Goal: Task Accomplishment & Management: Complete application form

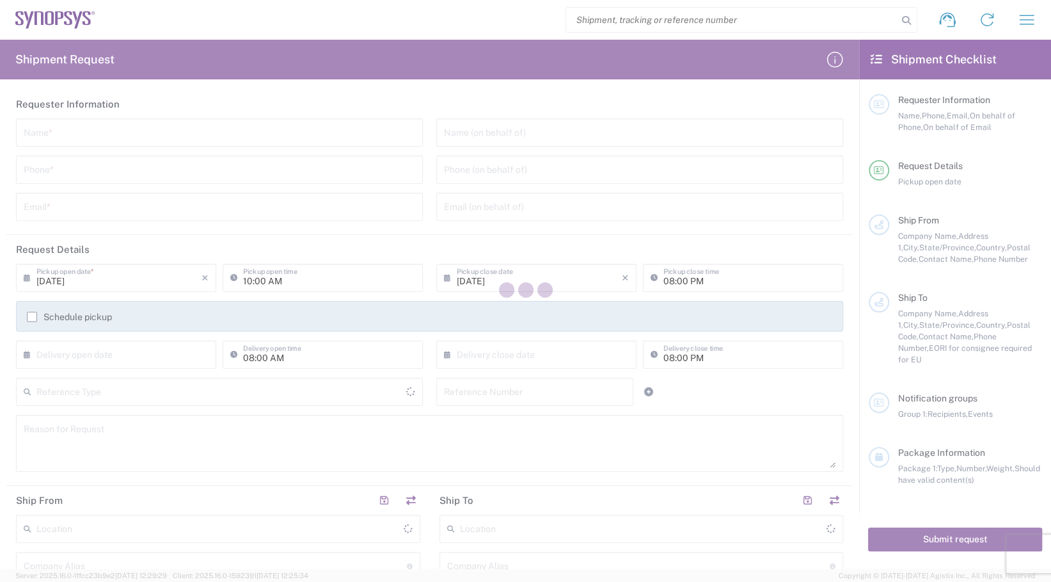
type input "[GEOGRAPHIC_DATA]"
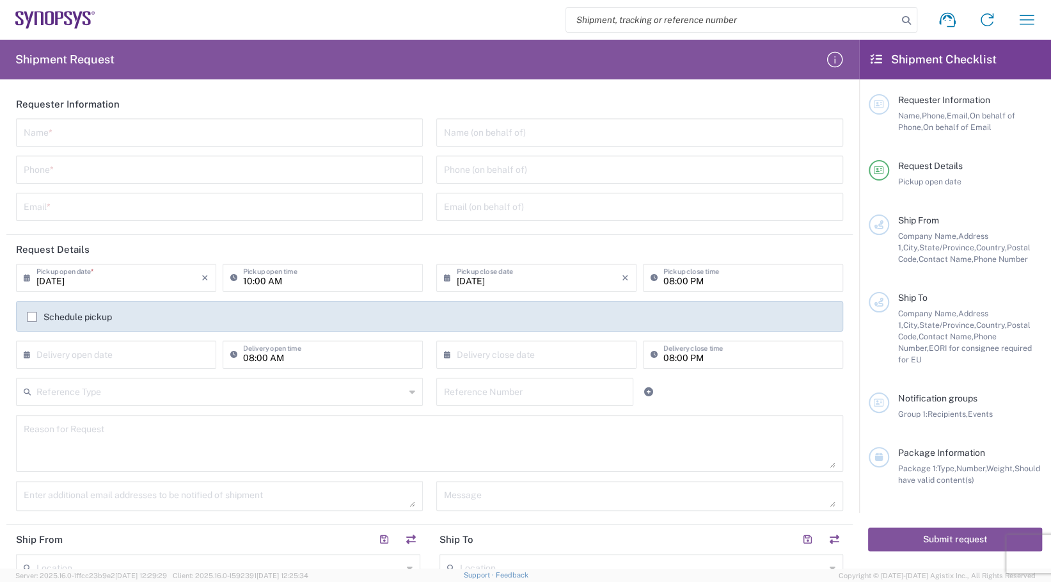
click at [154, 140] on input "text" at bounding box center [220, 131] width 392 height 22
type input "[PERSON_NAME]"
type input "9169908841"
type input "[PERSON_NAME][EMAIL_ADDRESS][DOMAIN_NAME]"
click at [64, 138] on input "[PERSON_NAME]" at bounding box center [220, 131] width 392 height 22
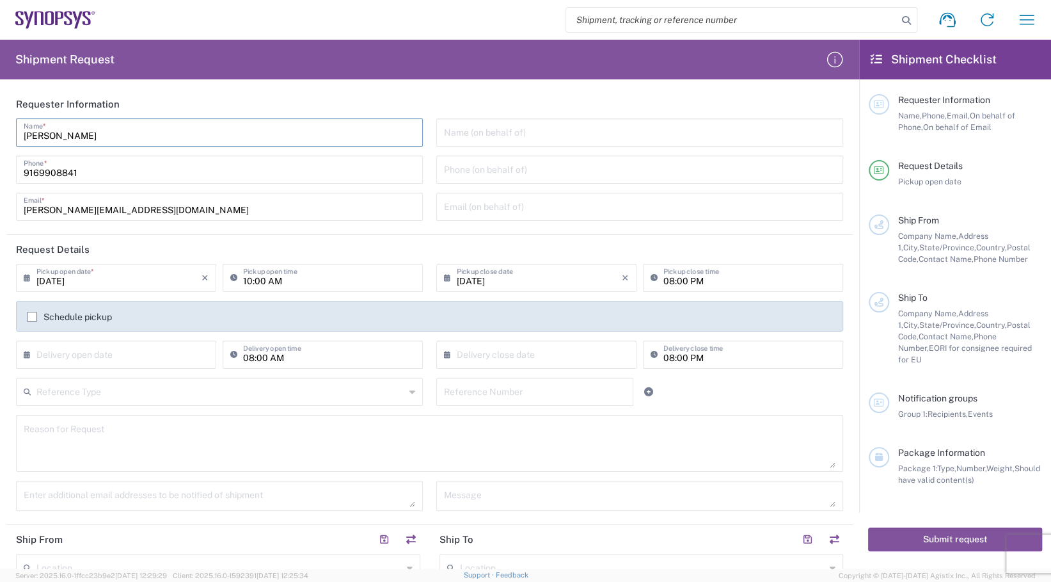
type input "[PERSON_NAME]"
click at [251, 243] on header "Request Details" at bounding box center [429, 249] width 847 height 29
click at [93, 276] on input "[DATE]" at bounding box center [118, 277] width 165 height 22
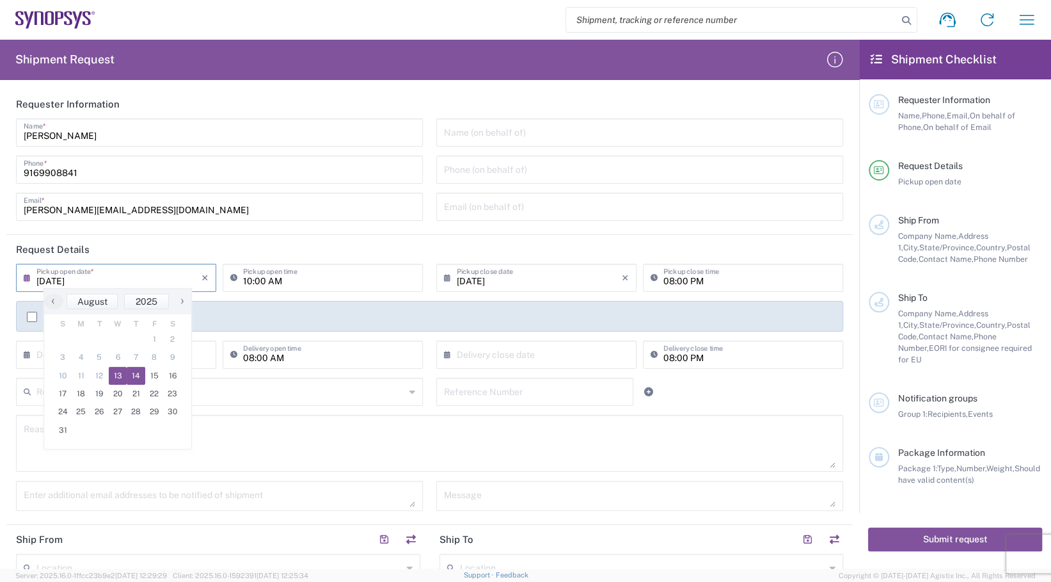
click at [131, 371] on span "14" at bounding box center [136, 376] width 19 height 18
type input "[DATE]"
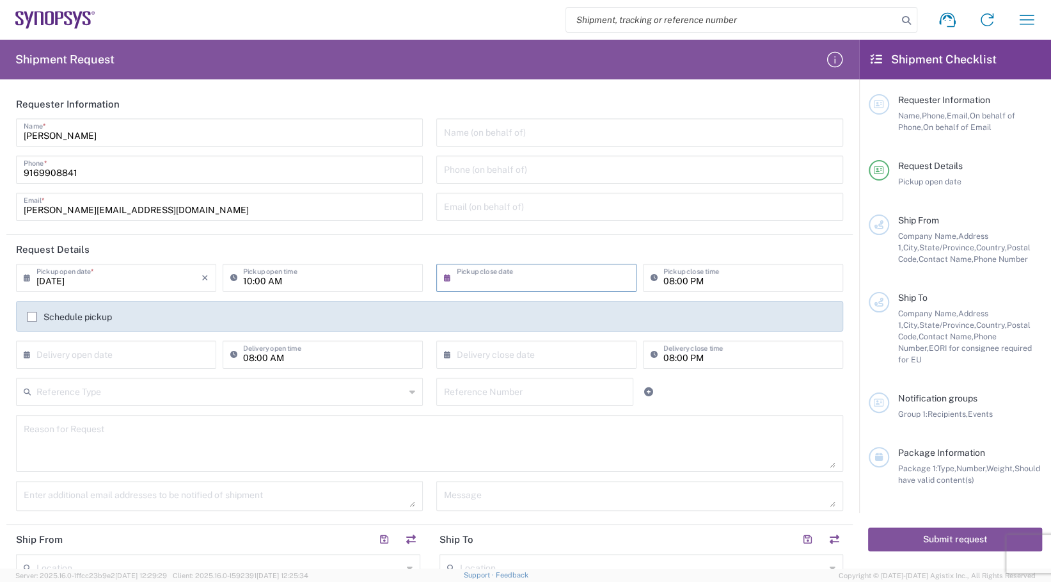
click at [475, 276] on input "text" at bounding box center [539, 277] width 165 height 22
click at [547, 372] on span "14" at bounding box center [549, 376] width 19 height 18
type input "[DATE]"
click at [666, 279] on input "08:00 PM" at bounding box center [750, 277] width 172 height 22
click at [664, 279] on input "08:00 PM" at bounding box center [750, 277] width 172 height 22
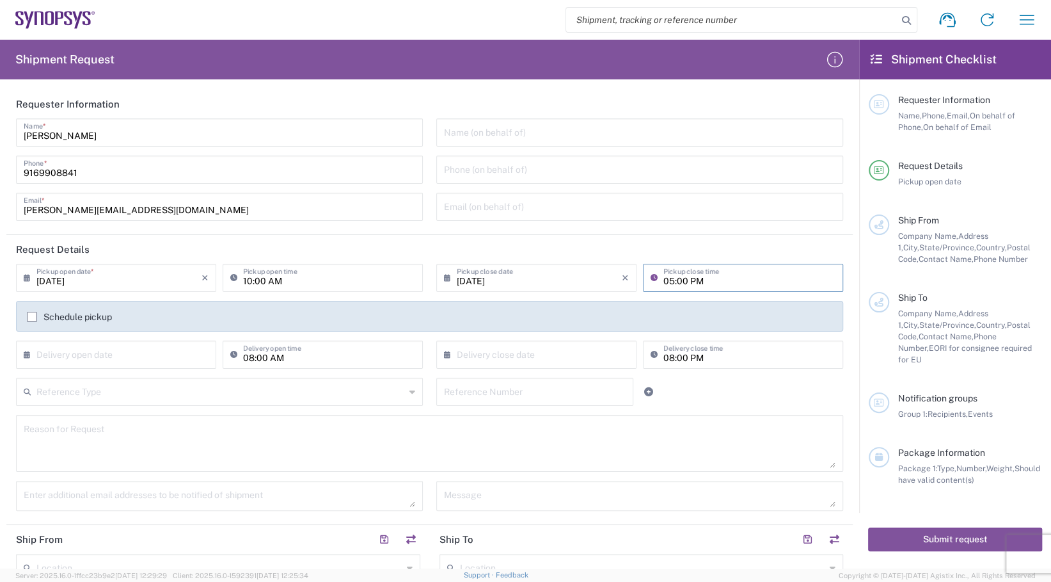
type input "05:00 PM"
click at [141, 352] on input "text" at bounding box center [118, 353] width 165 height 22
click at [79, 466] on span "18" at bounding box center [81, 470] width 19 height 18
type input "[DATE]"
click at [251, 361] on input "08:00 AM" at bounding box center [329, 353] width 172 height 22
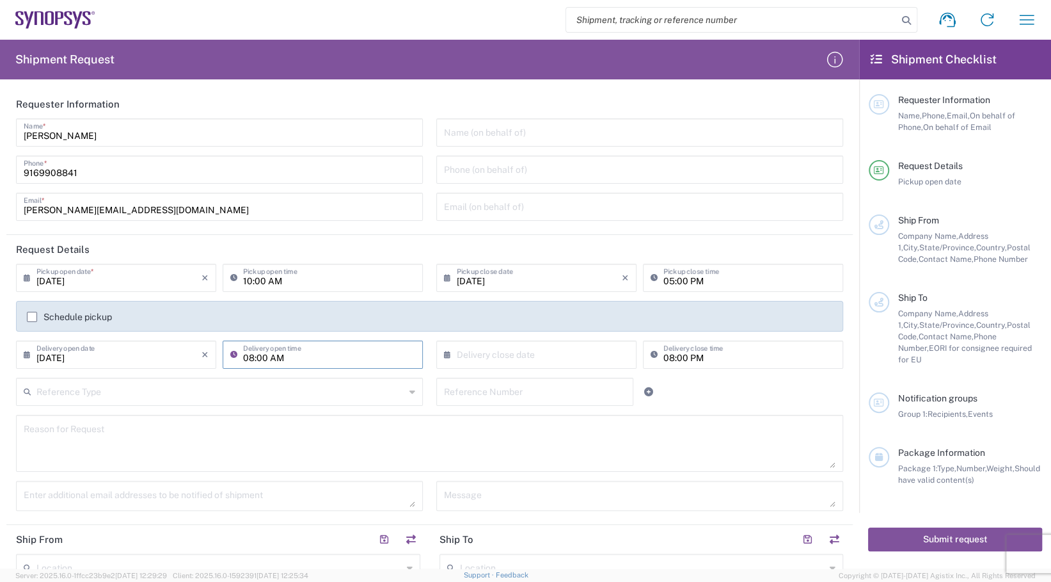
click at [251, 361] on input "08:00 AM" at bounding box center [329, 353] width 172 height 22
type input "09:00 AM"
click at [664, 358] on input "08:00 PM" at bounding box center [750, 353] width 172 height 22
type input "05:00 PM"
click at [554, 355] on input "text" at bounding box center [539, 353] width 165 height 22
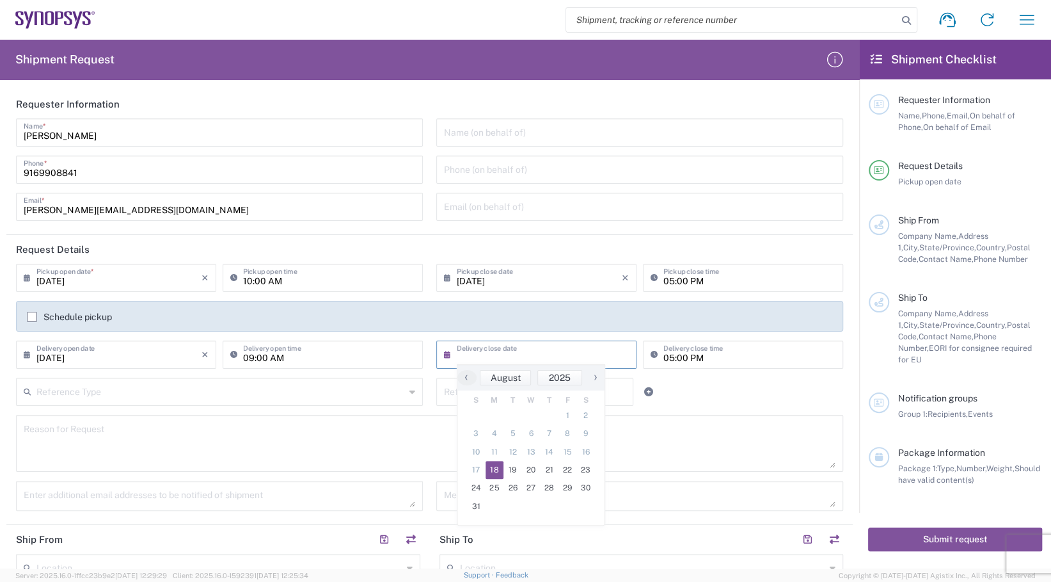
click at [498, 470] on span "18" at bounding box center [495, 470] width 19 height 18
type input "[DATE]"
click at [430, 426] on textarea at bounding box center [430, 443] width 812 height 49
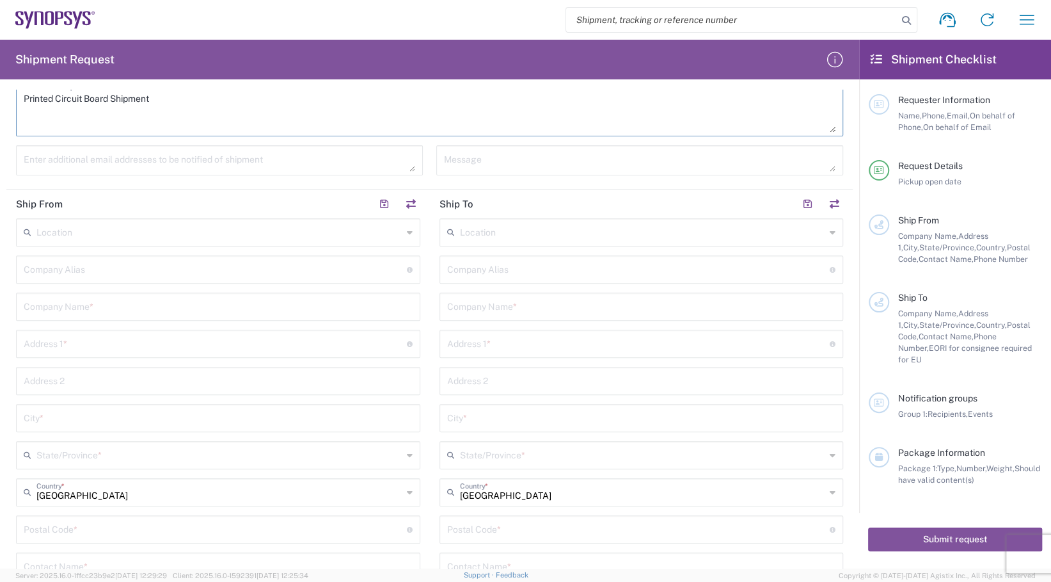
scroll to position [334, 0]
type textarea "Printed Circuit Board Shipment"
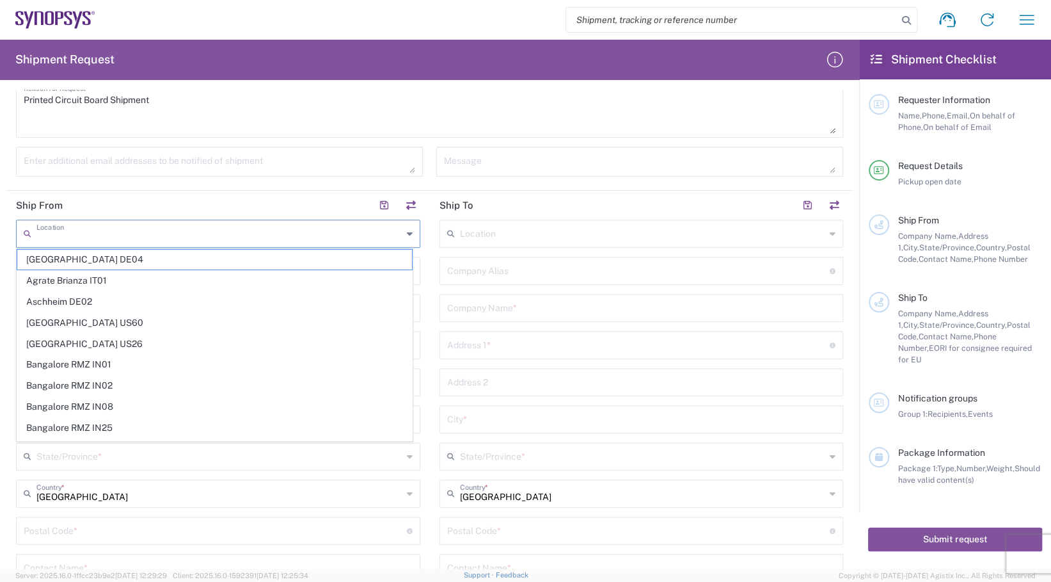
click at [168, 234] on input "text" at bounding box center [219, 232] width 366 height 22
click at [674, 12] on input "search" at bounding box center [731, 20] width 331 height 24
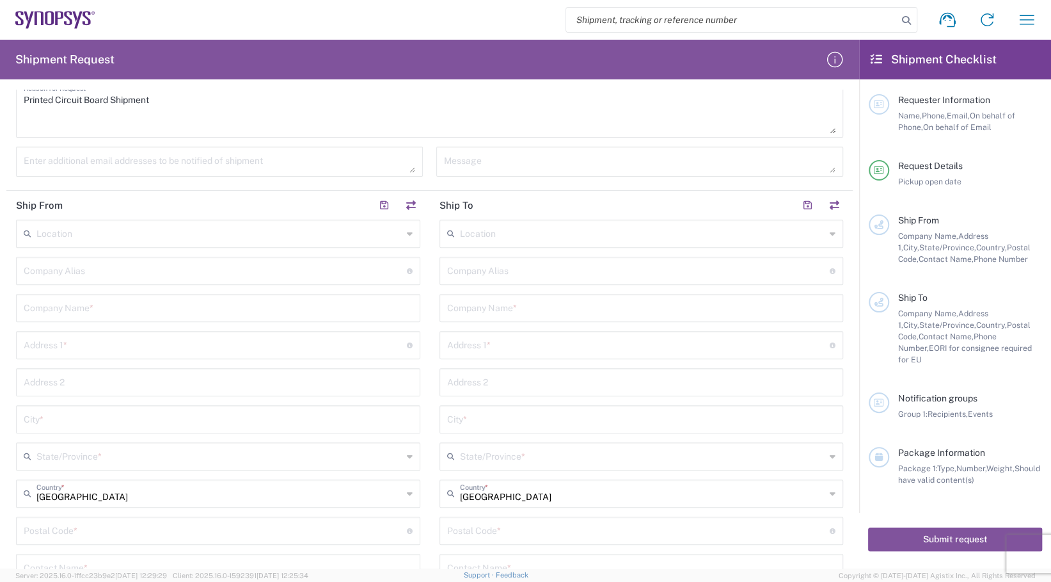
paste input "55798844"
type input "55798844"
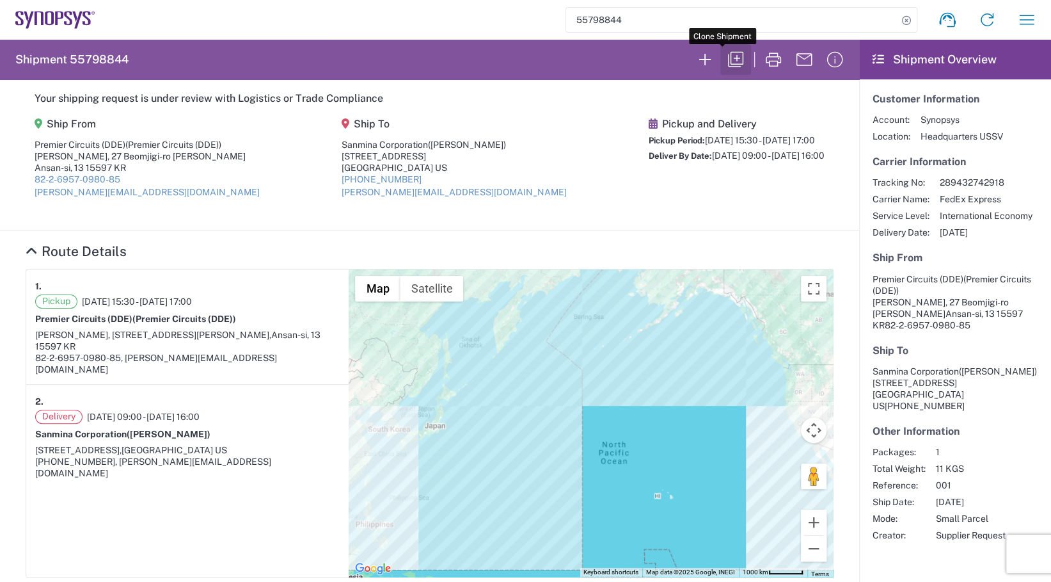
click at [726, 56] on icon "button" at bounding box center [736, 59] width 20 height 20
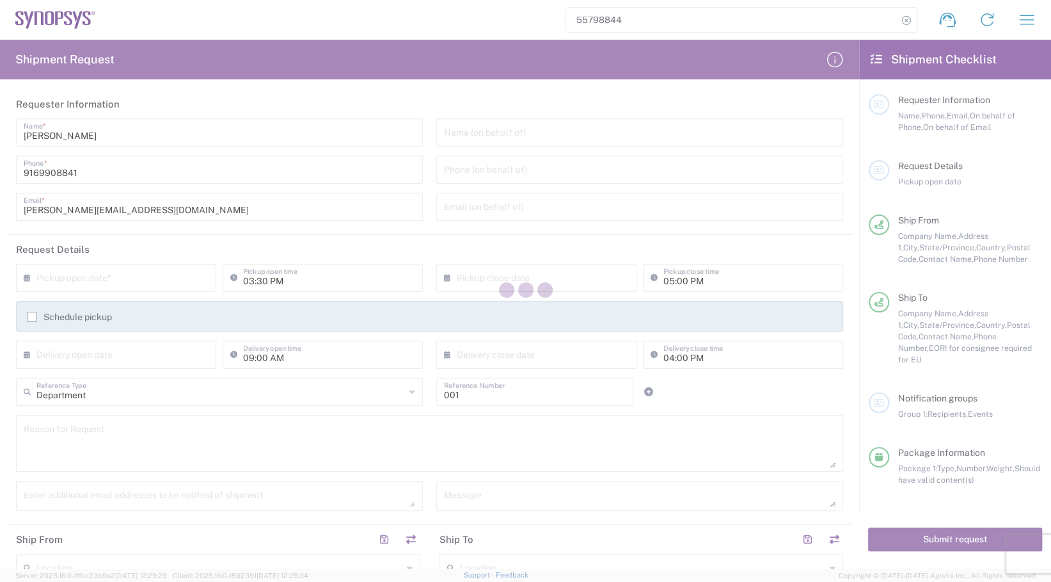
type input "Gyeonggi-do"
type input "Your Packaging"
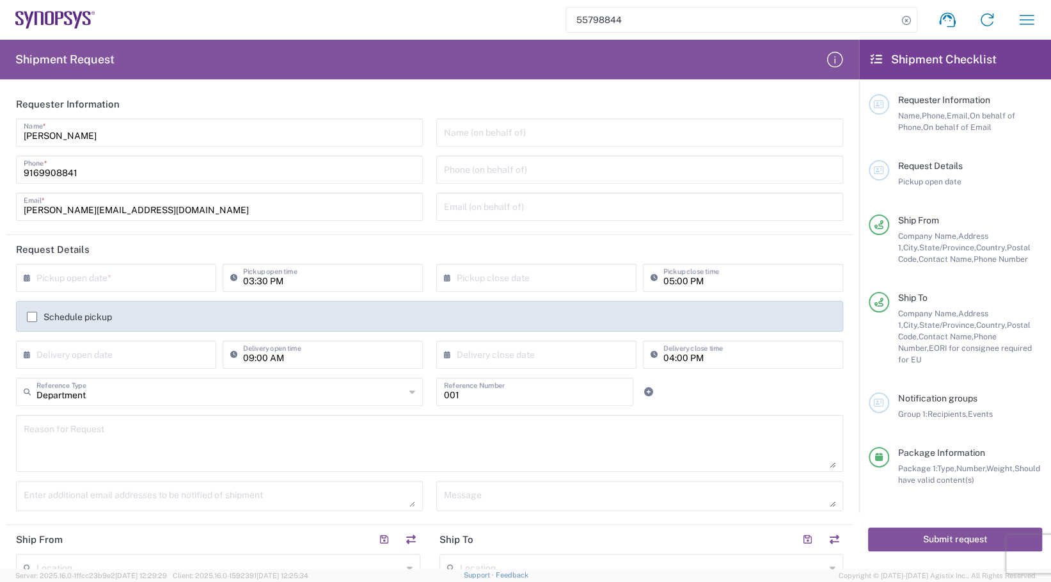
type input "Delivered at Place"
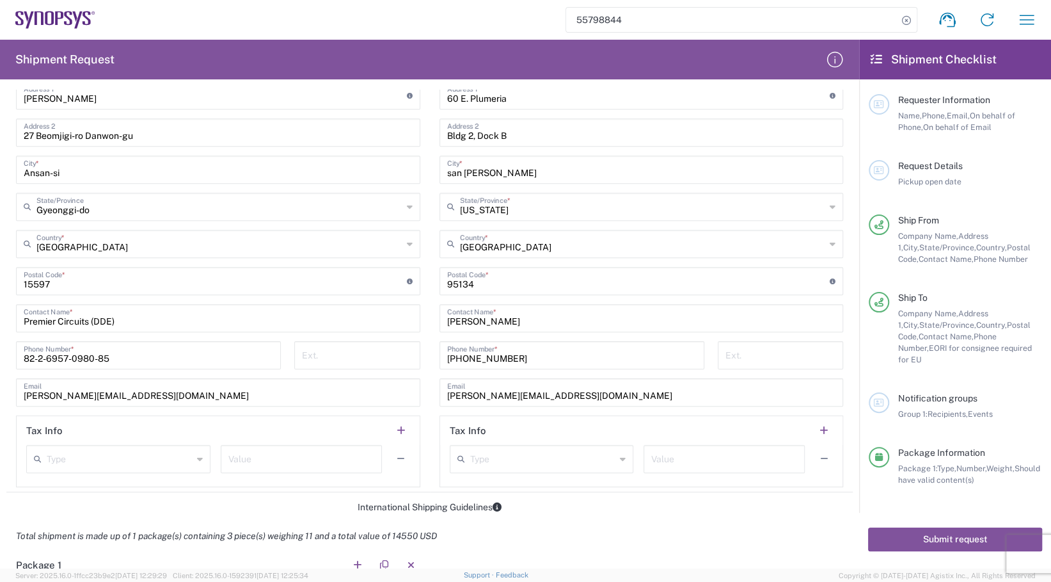
scroll to position [586, 0]
drag, startPoint x: 488, startPoint y: 315, endPoint x: 428, endPoint y: 320, distance: 60.4
click at [430, 320] on main "Location [GEOGRAPHIC_DATA] DE04 Agrate Brianza IT01 [GEOGRAPHIC_DATA] DE02 [GEO…" at bounding box center [642, 226] width 424 height 517
type input "[PERSON_NAME]"
drag, startPoint x: 548, startPoint y: 394, endPoint x: 439, endPoint y: 392, distance: 109.4
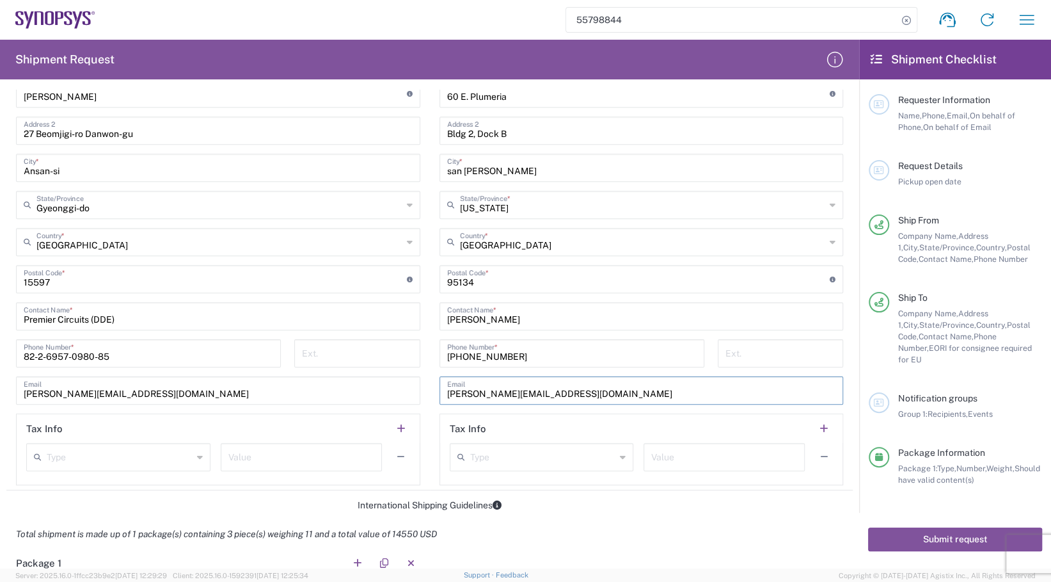
click at [440, 392] on div "[EMAIL_ADDRESS][DOMAIN_NAME] Email" at bounding box center [642, 390] width 404 height 28
paste input "[EMAIL_ADDRESS][PERSON_NAME][DOMAIN_NAME]"
type input "[EMAIL_ADDRESS][PERSON_NAME][DOMAIN_NAME]"
drag, startPoint x: 512, startPoint y: 351, endPoint x: 440, endPoint y: 356, distance: 71.9
click at [447, 356] on input "[PHONE_NUMBER]" at bounding box center [572, 352] width 250 height 22
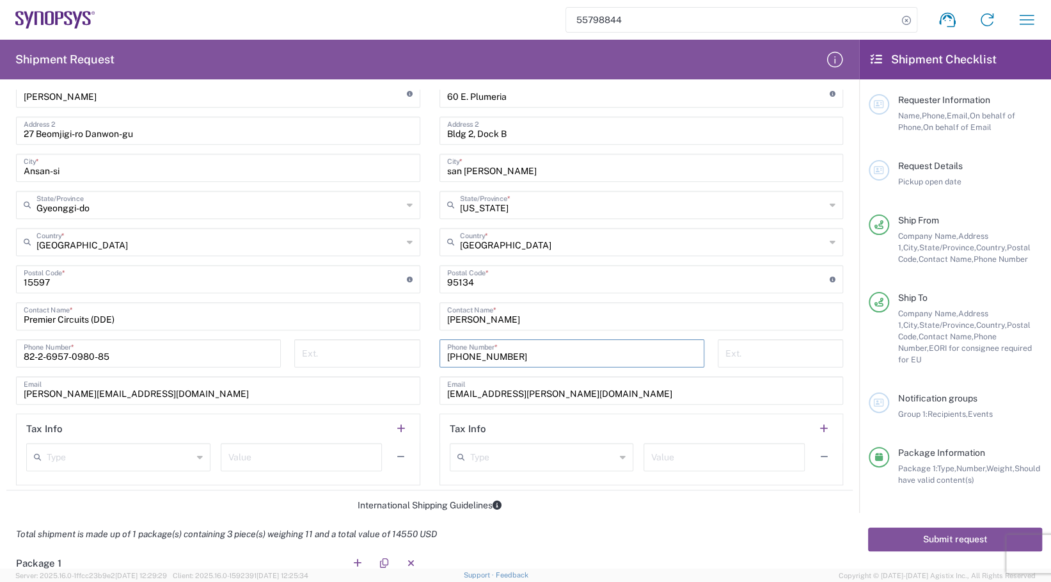
type input "[PHONE_NUMBER]"
click at [571, 516] on form "Requester Information [PERSON_NAME] Name * [PHONE_NUMBER] Phone * [PERSON_NAME]…" at bounding box center [429, 329] width 859 height 479
click at [553, 463] on input "text" at bounding box center [543, 456] width 146 height 22
click at [554, 463] on input "text" at bounding box center [543, 456] width 146 height 22
click at [666, 520] on div "Total shipment is made up of 1 package(s) containing 3 piece(s) weighing 11 and…" at bounding box center [430, 534] width 860 height 29
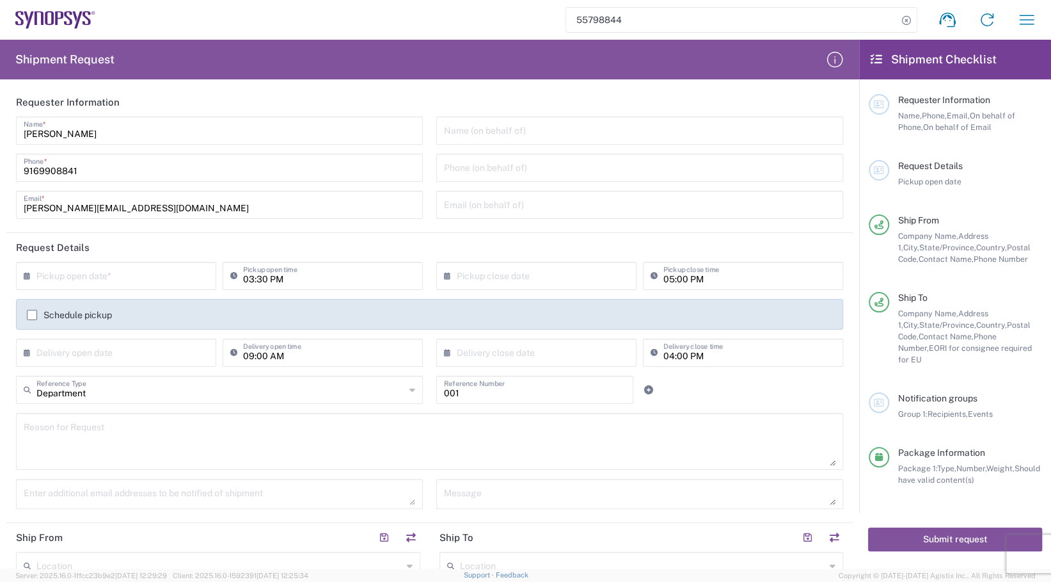
scroll to position [0, 0]
click at [118, 435] on textarea at bounding box center [430, 443] width 812 height 49
type textarea "Printed Circuit Board Shipment"
click at [96, 287] on input "text" at bounding box center [118, 277] width 165 height 22
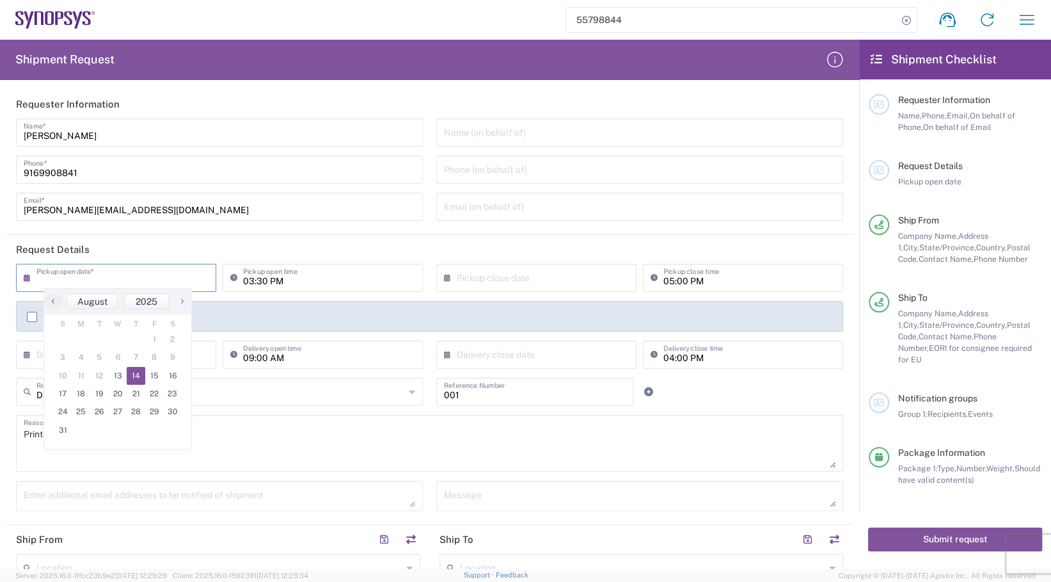
click at [129, 374] on span "14" at bounding box center [136, 376] width 19 height 18
type input "[DATE]"
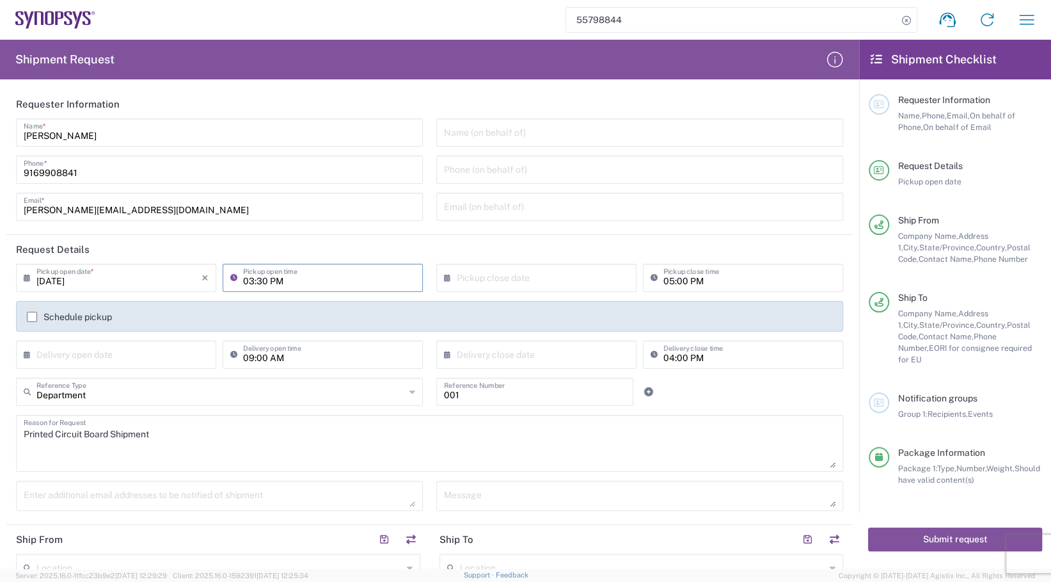
click at [250, 280] on input "03:30 PM" at bounding box center [329, 277] width 172 height 22
click at [267, 282] on input "10:30 PM" at bounding box center [329, 277] width 172 height 22
type input "10:30 AM"
click at [479, 283] on input "text" at bounding box center [539, 277] width 165 height 22
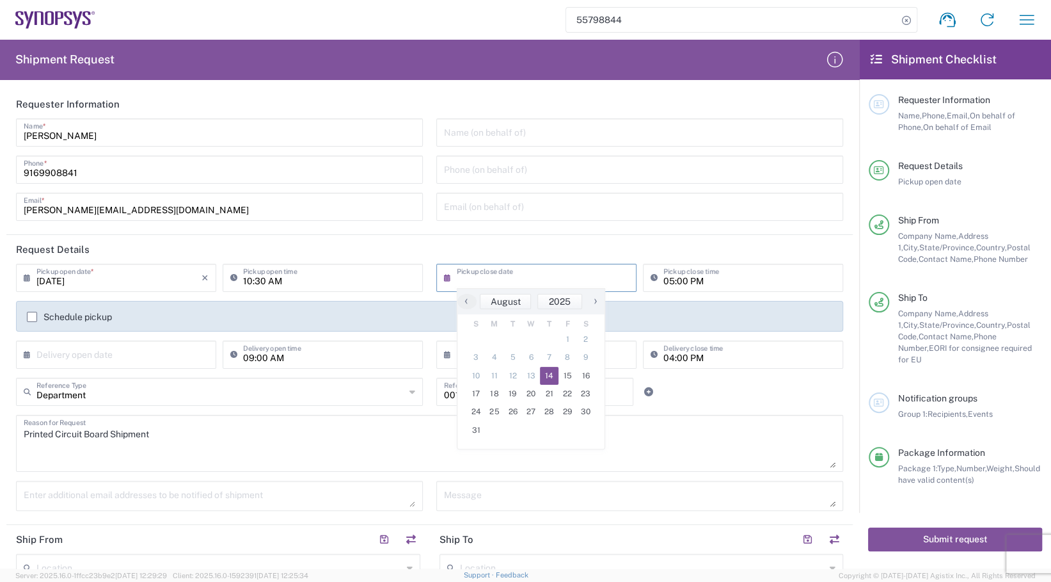
click at [548, 372] on span "14" at bounding box center [549, 376] width 19 height 18
type input "[DATE]"
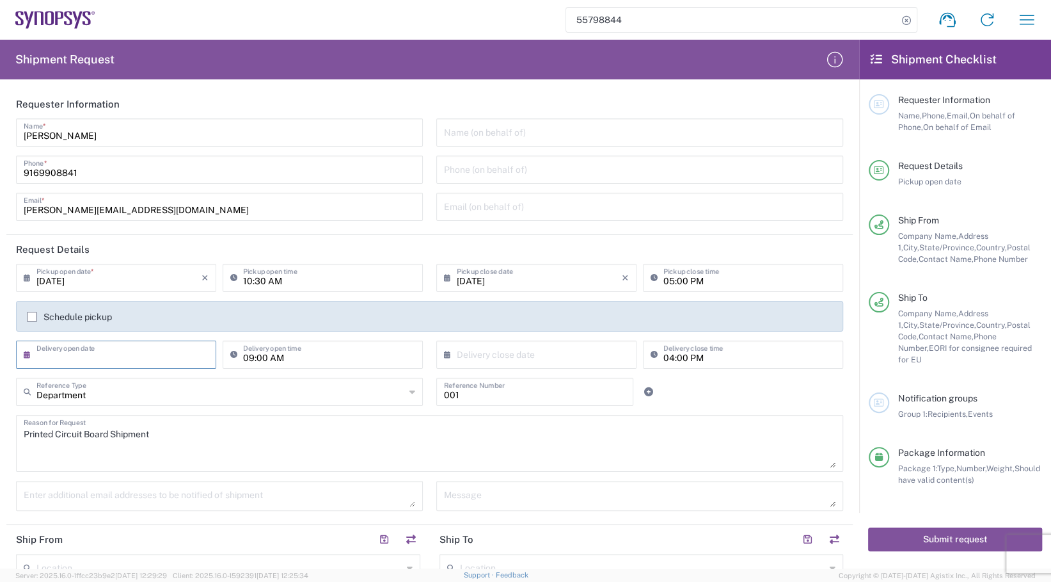
click at [106, 360] on input "text" at bounding box center [118, 353] width 165 height 22
click at [81, 465] on span "18" at bounding box center [81, 470] width 19 height 18
type input "[DATE]"
click at [463, 358] on input "text" at bounding box center [539, 353] width 165 height 22
click at [493, 466] on span "18" at bounding box center [495, 470] width 19 height 18
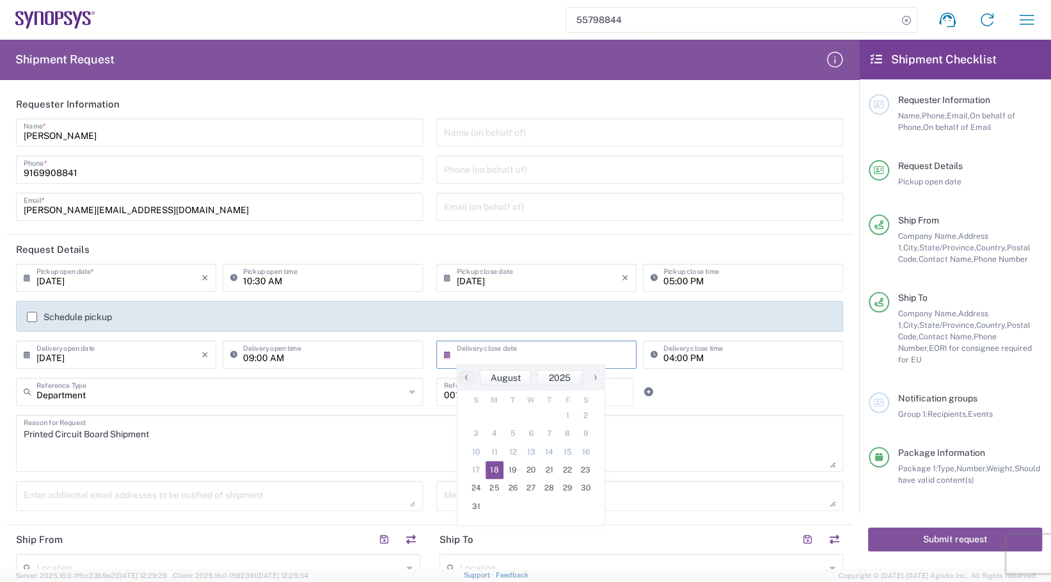
type input "[DATE]"
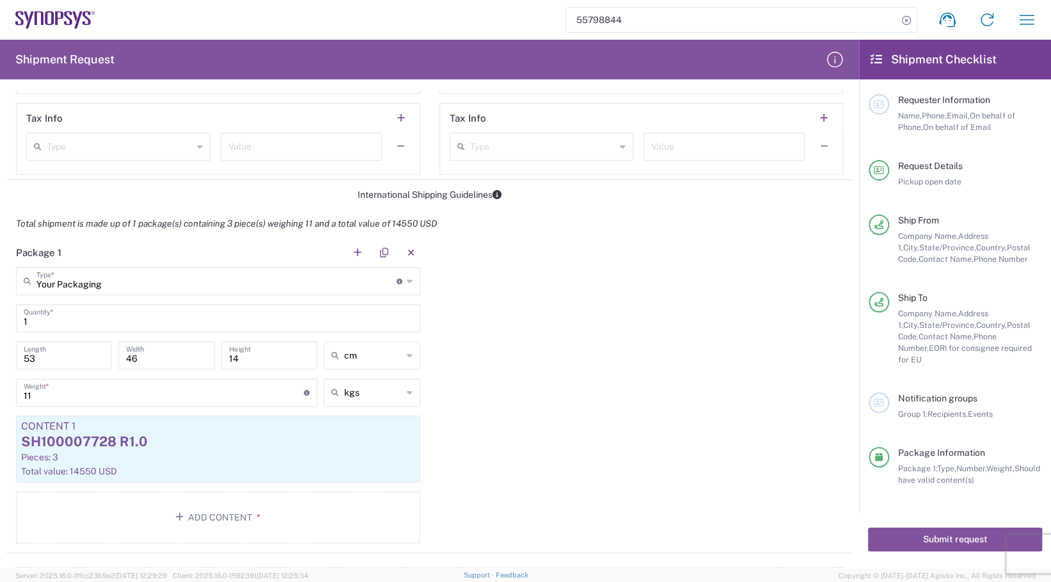
scroll to position [898, 0]
drag, startPoint x: 45, startPoint y: 389, endPoint x: 0, endPoint y: 390, distance: 44.8
click at [0, 390] on html "55798844 Shipment request Shipment tracking Employee non-product shipment reque…" at bounding box center [525, 291] width 1051 height 582
type input "3"
drag, startPoint x: 73, startPoint y: 355, endPoint x: 13, endPoint y: 351, distance: 60.3
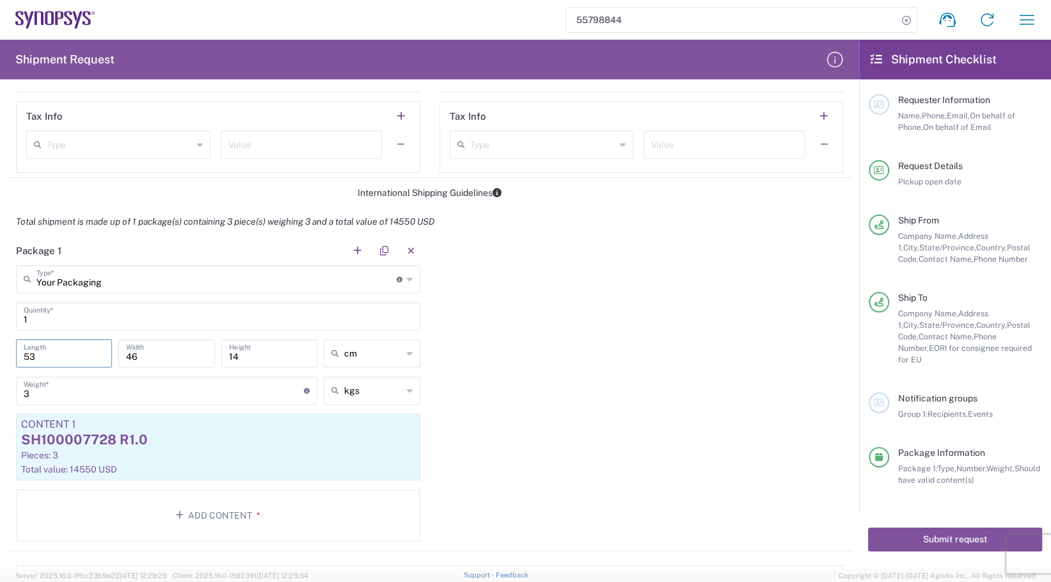
click at [13, 351] on div "53 Length" at bounding box center [64, 357] width 102 height 37
type input "35.5"
drag, startPoint x: 147, startPoint y: 355, endPoint x: 91, endPoint y: 352, distance: 56.4
click at [91, 352] on div "35.5 Length 46 Width 14 Height cm cm ft in" at bounding box center [218, 357] width 411 height 37
type input "33.5"
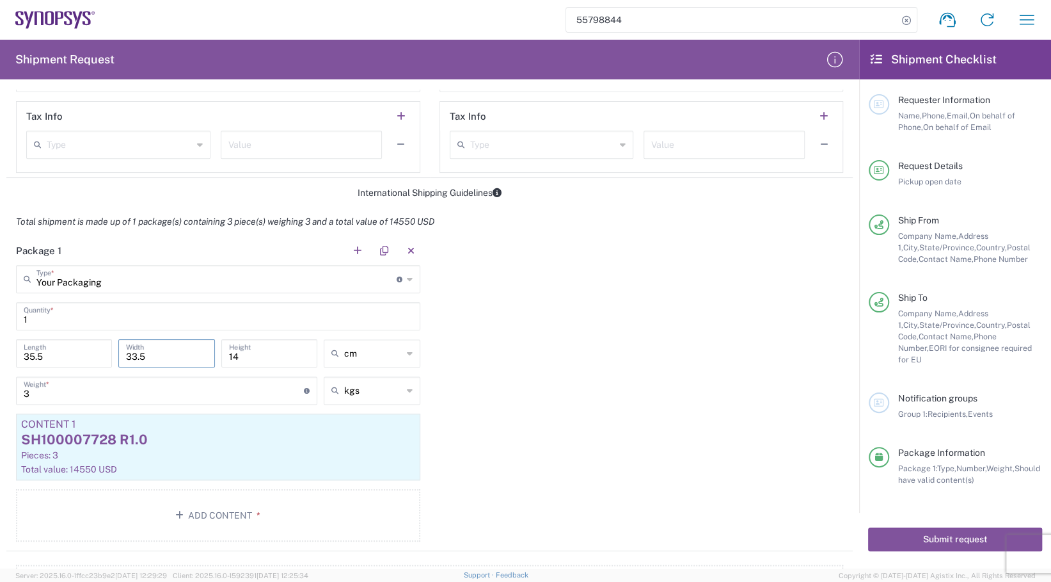
click at [498, 347] on div "Package 1 Your Packaging Type * Material used to package goods Your Packaging B…" at bounding box center [429, 393] width 847 height 315
click at [99, 454] on div "Pieces: 3" at bounding box center [218, 455] width 394 height 12
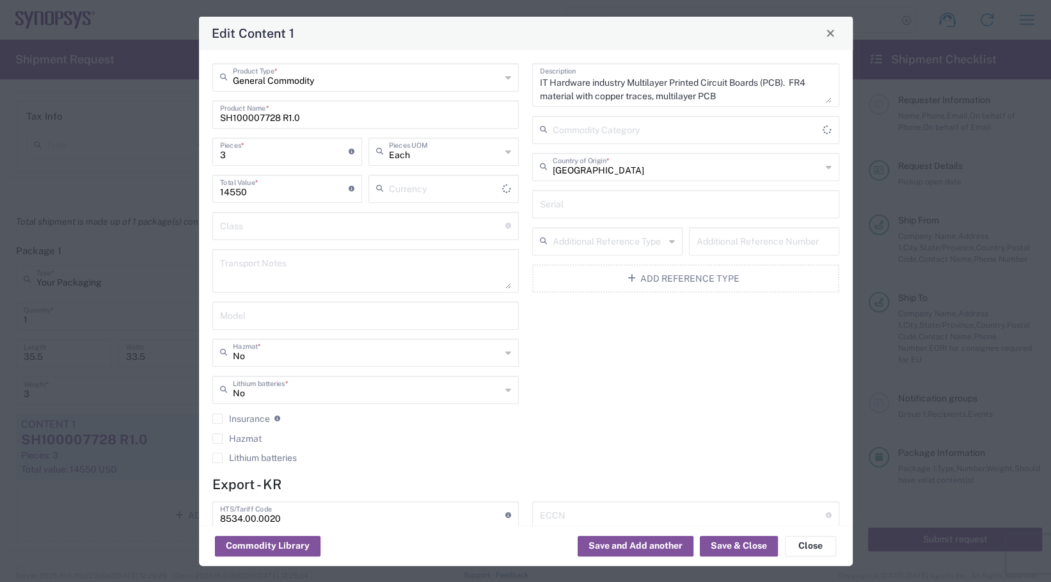
type input "US Dollar"
drag, startPoint x: 304, startPoint y: 118, endPoint x: 203, endPoint y: 118, distance: 100.5
click at [203, 118] on div "General Commodity Product Type * SH100007728 R1.0 Product Name * 3 Pieces * Num…" at bounding box center [526, 287] width 654 height 475
paste input "649"
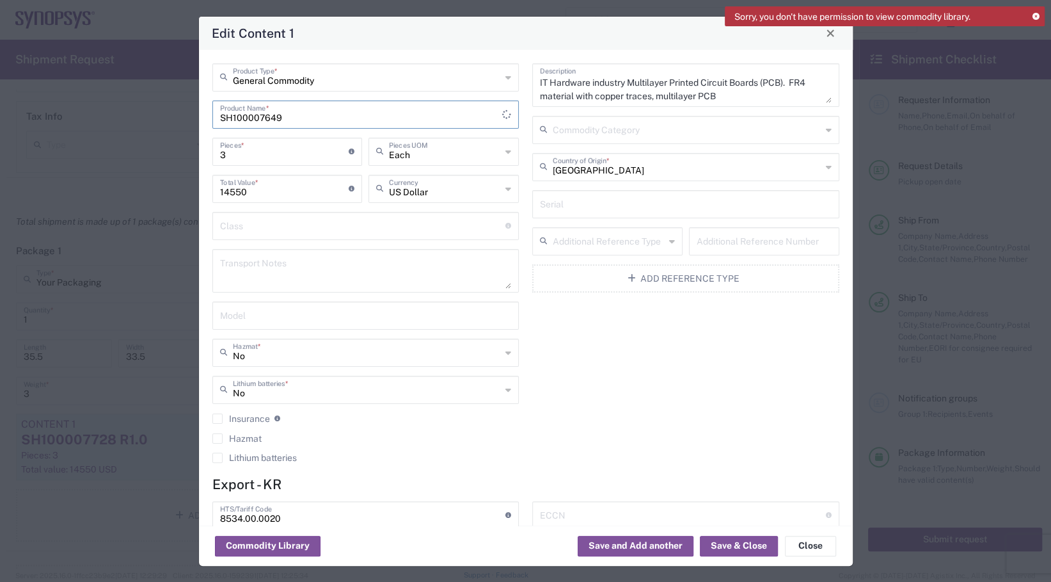
type input "SH100007649"
drag, startPoint x: 230, startPoint y: 152, endPoint x: 219, endPoint y: 155, distance: 11.2
click at [219, 155] on div "3 Pieces * Number of pieces inside all the packages" at bounding box center [287, 152] width 150 height 28
type input "1"
type input "4850"
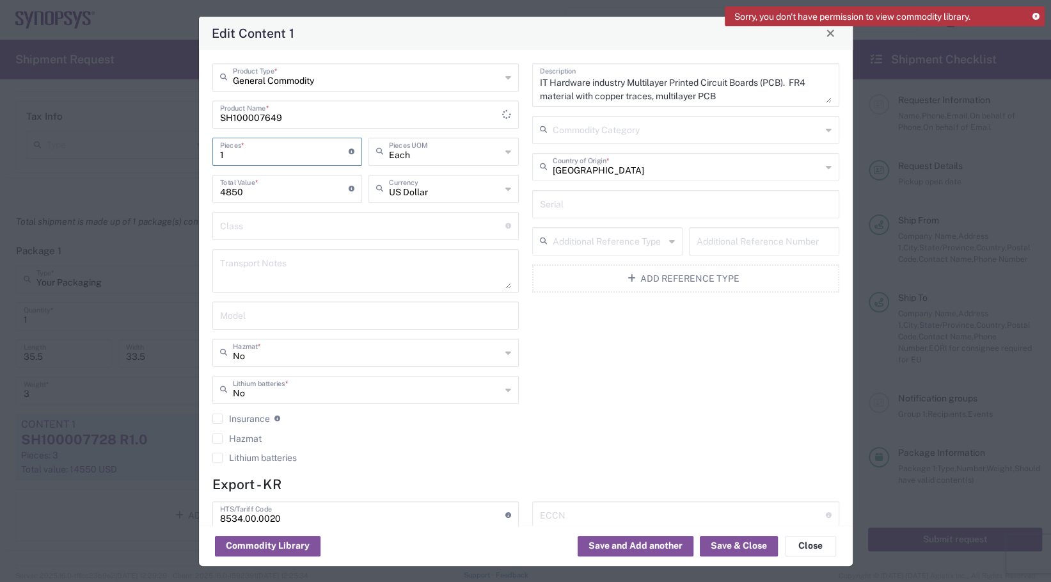
type input "10"
type input "48500"
type input "10"
drag, startPoint x: 305, startPoint y: 189, endPoint x: 211, endPoint y: 195, distance: 94.2
click at [211, 195] on div "48500 Total Value * Total value of all the pieces" at bounding box center [287, 193] width 157 height 37
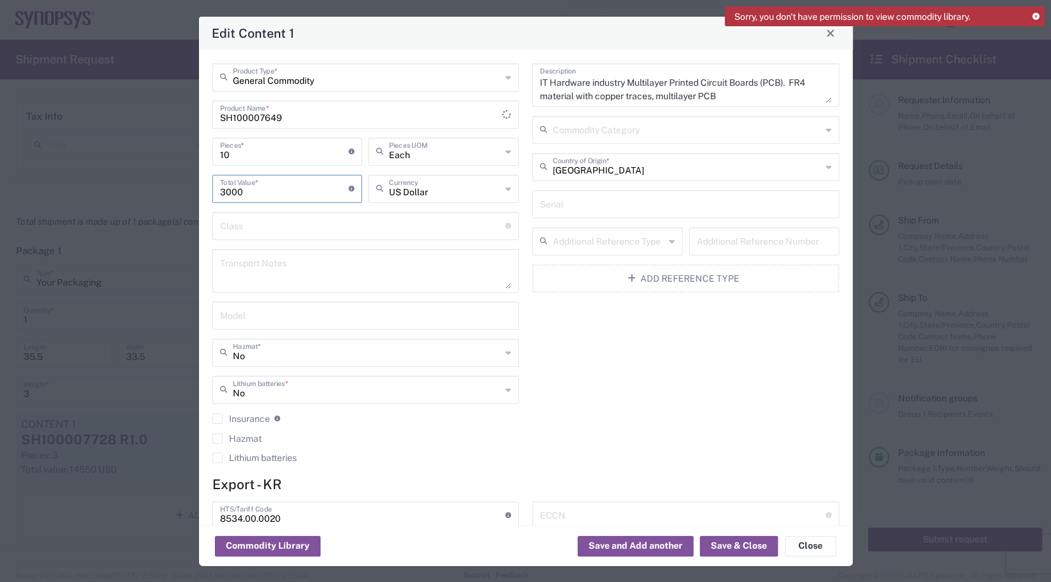
type input "3000"
click at [605, 376] on div "IT Hardware industry Multilayer Printed Circuit Boards (PCB). FR4 material with…" at bounding box center [686, 267] width 321 height 408
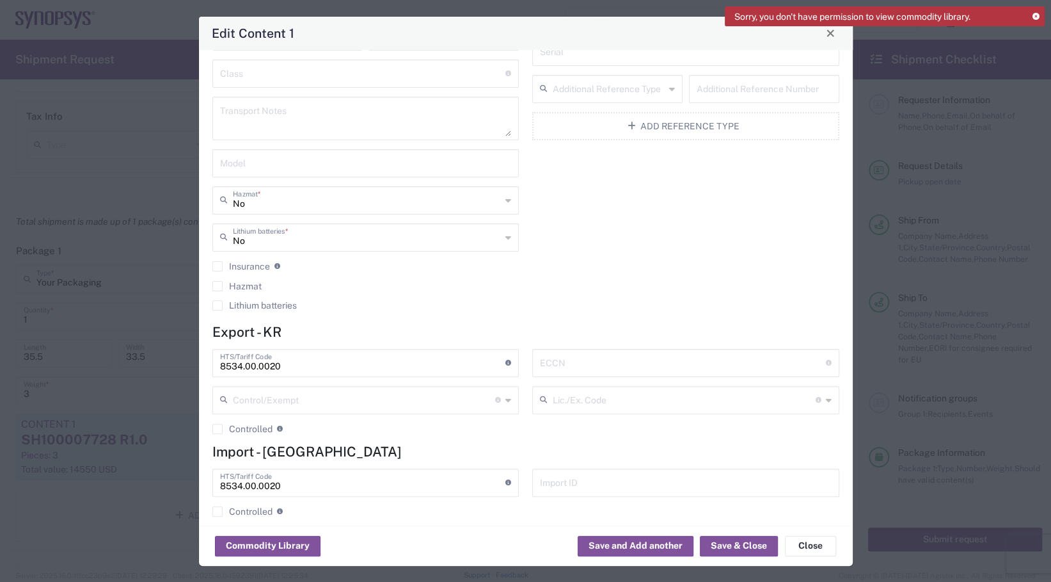
scroll to position [164, 0]
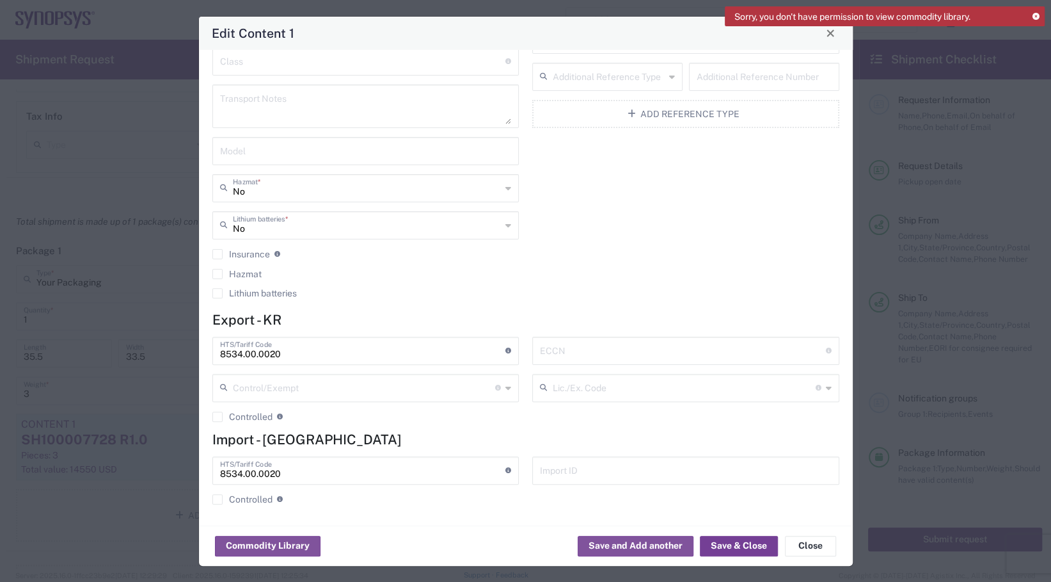
click at [728, 550] on button "Save & Close" at bounding box center [739, 546] width 78 height 20
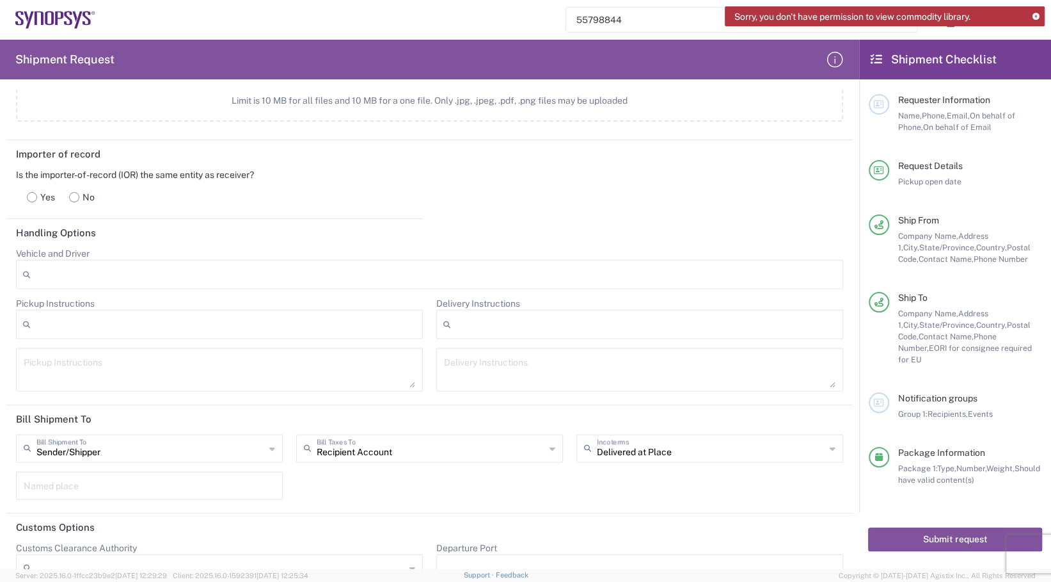
scroll to position [1509, 0]
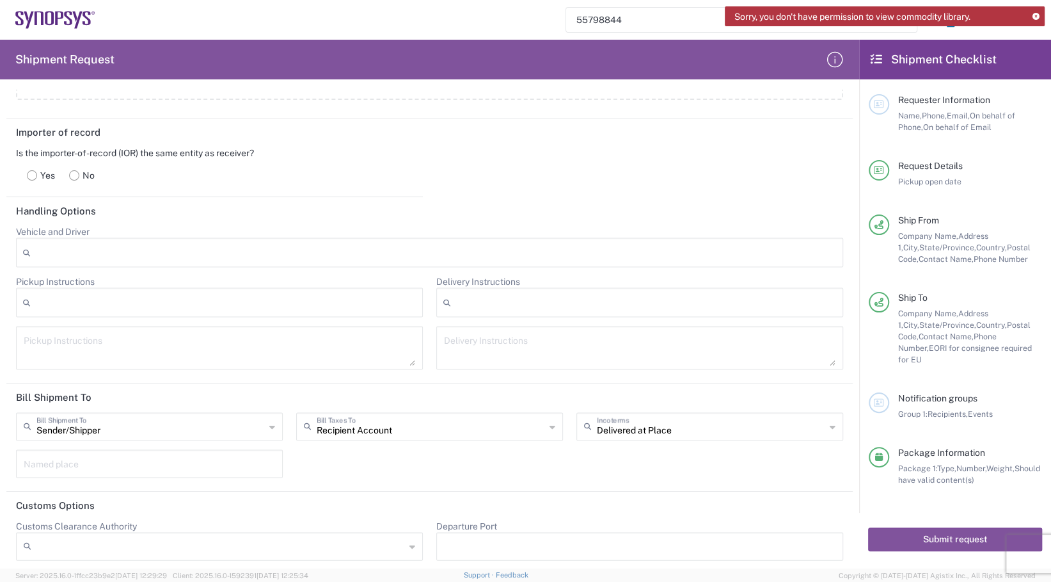
click at [269, 422] on icon at bounding box center [272, 426] width 6 height 20
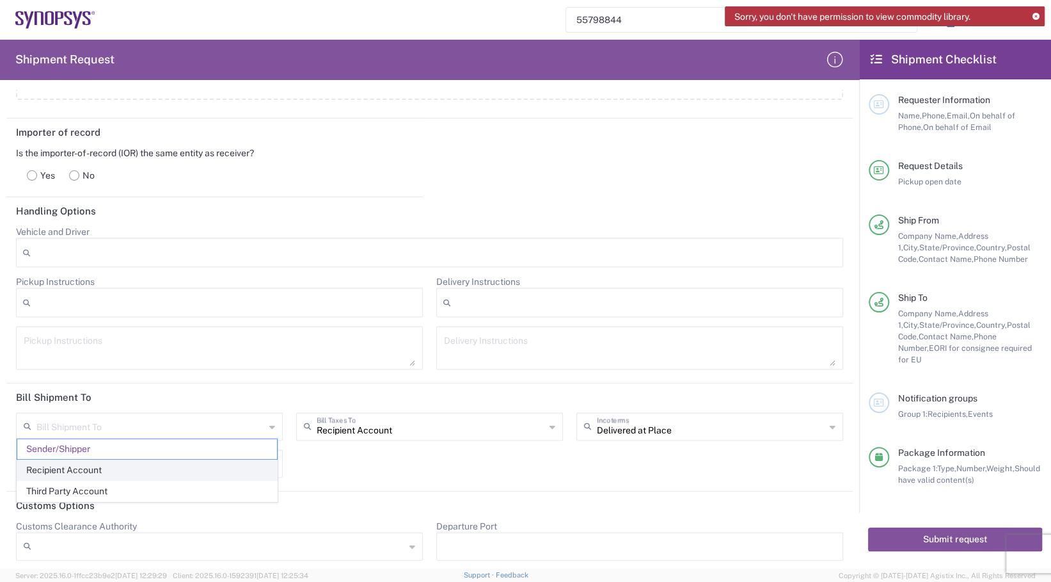
click at [177, 463] on span "Recipient Account" at bounding box center [147, 470] width 260 height 20
type input "Recipient Account"
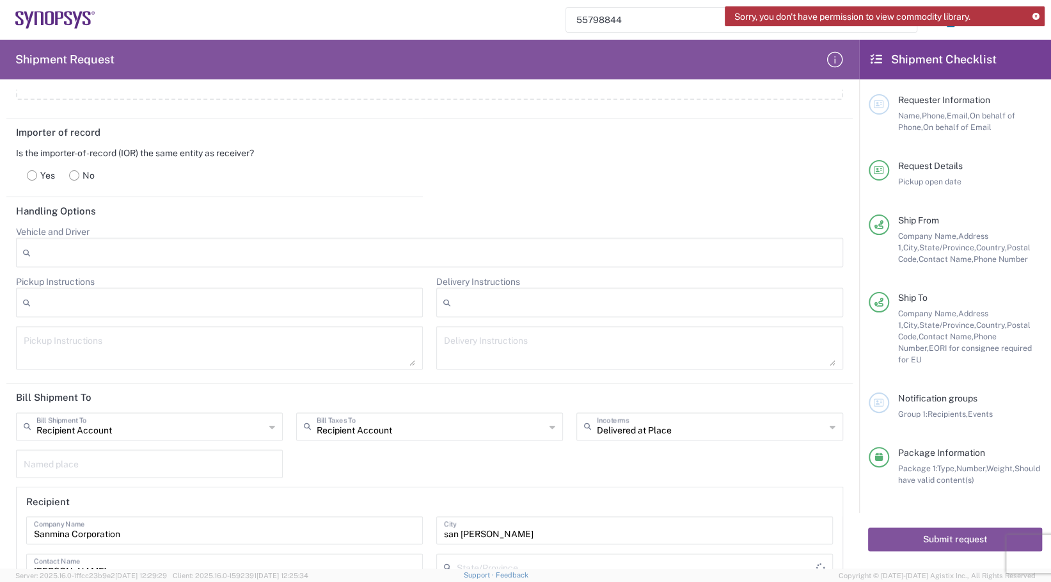
type input "[US_STATE]"
click at [830, 424] on icon at bounding box center [833, 426] width 6 height 20
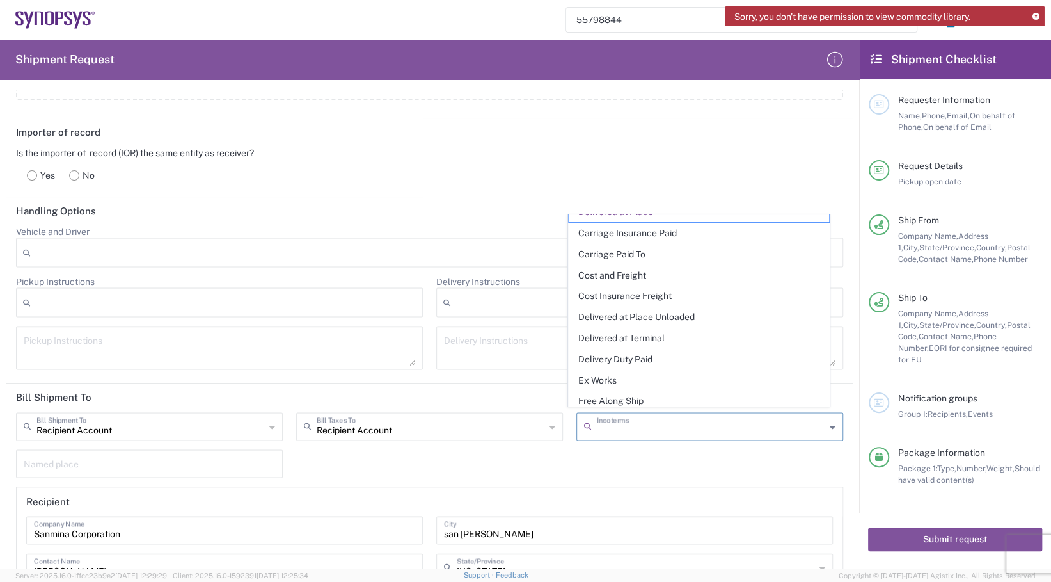
scroll to position [0, 0]
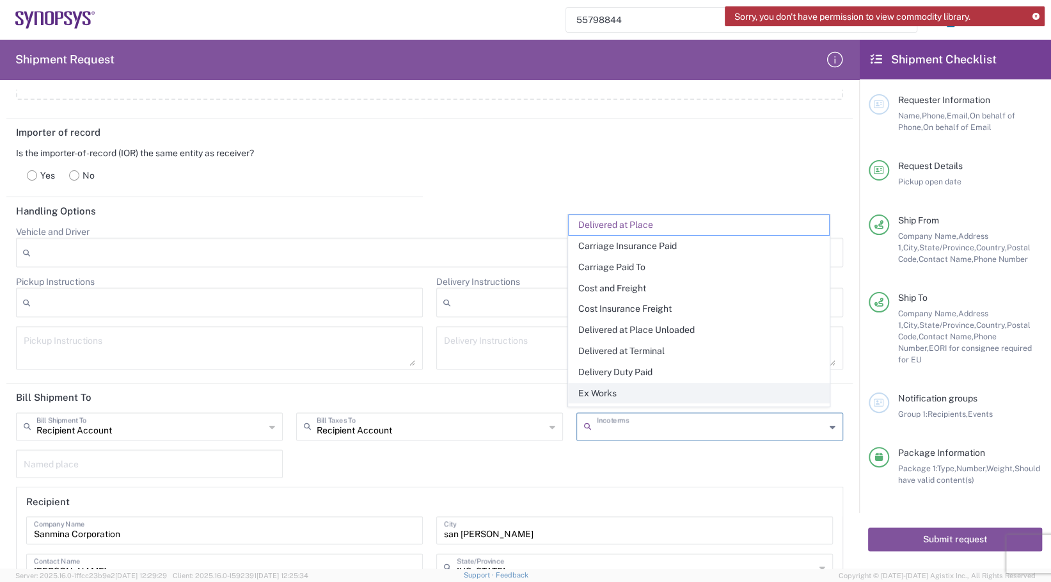
click at [594, 389] on span "Ex Works" at bounding box center [699, 393] width 260 height 20
type input "Recipient Account"
type input "Ex Works"
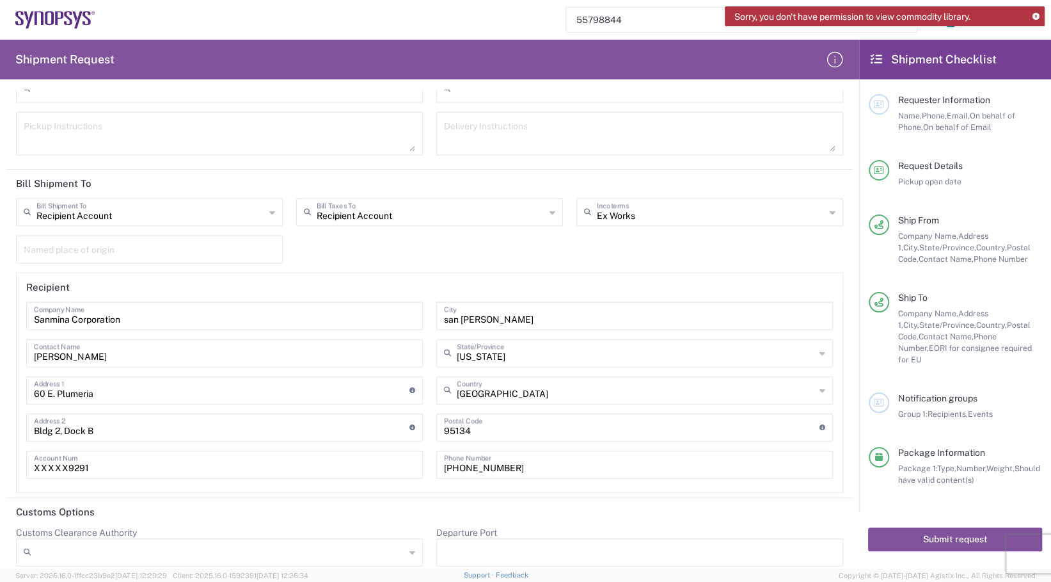
scroll to position [1728, 0]
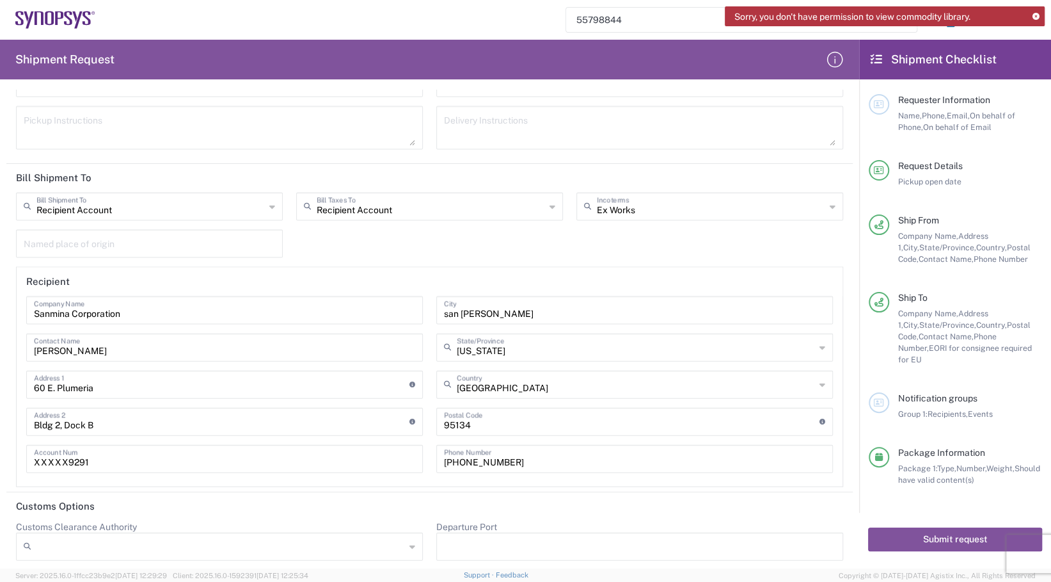
click at [195, 306] on input "Sanmina Corporation" at bounding box center [224, 309] width 381 height 22
click at [306, 246] on div "Recipient Account Bill Shipment To Recipient Account Sender/Shipper Third Party…" at bounding box center [430, 340] width 841 height 294
click at [270, 204] on icon at bounding box center [272, 206] width 6 height 20
click at [315, 238] on div "Bill Shipment To Recipient Account Sender/Shipper Third Party Account Recipient…" at bounding box center [430, 340] width 841 height 294
type input "Recipient Account"
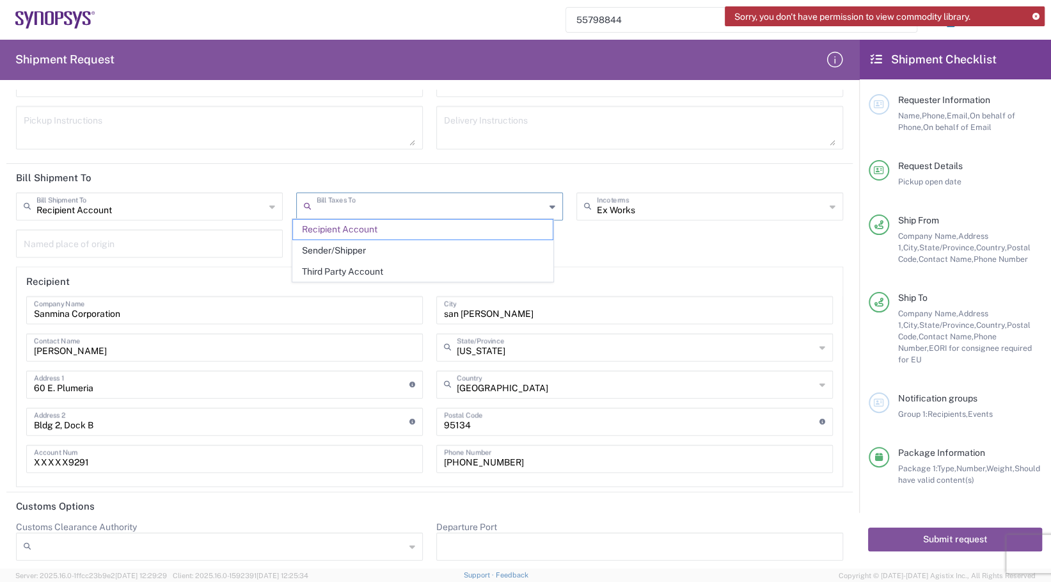
click at [346, 209] on input "text" at bounding box center [431, 206] width 228 height 22
click at [343, 269] on span "Third Party Account" at bounding box center [423, 272] width 260 height 20
type input "Third Party Account"
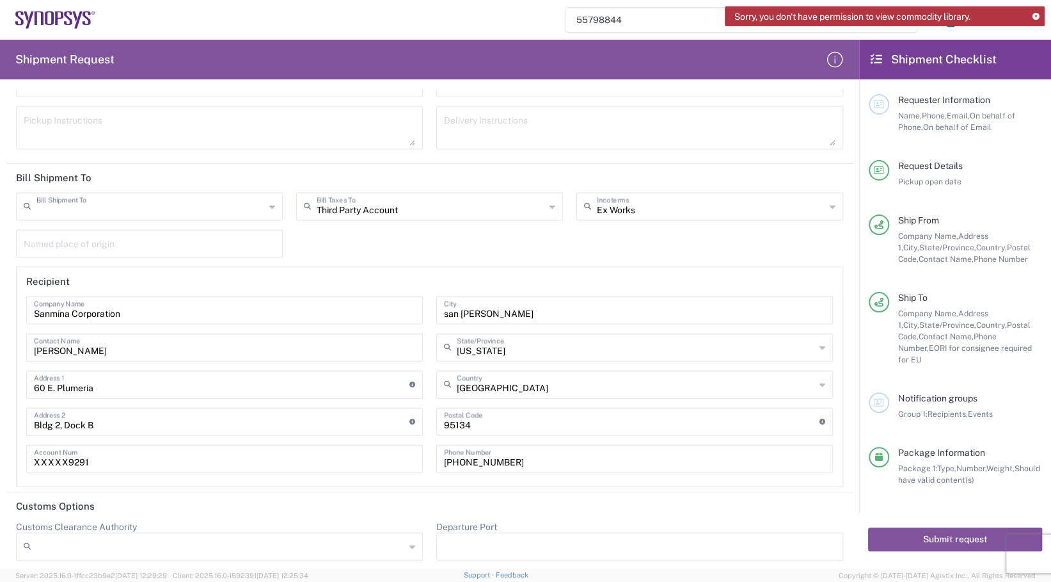
click at [237, 205] on input "text" at bounding box center [150, 206] width 228 height 22
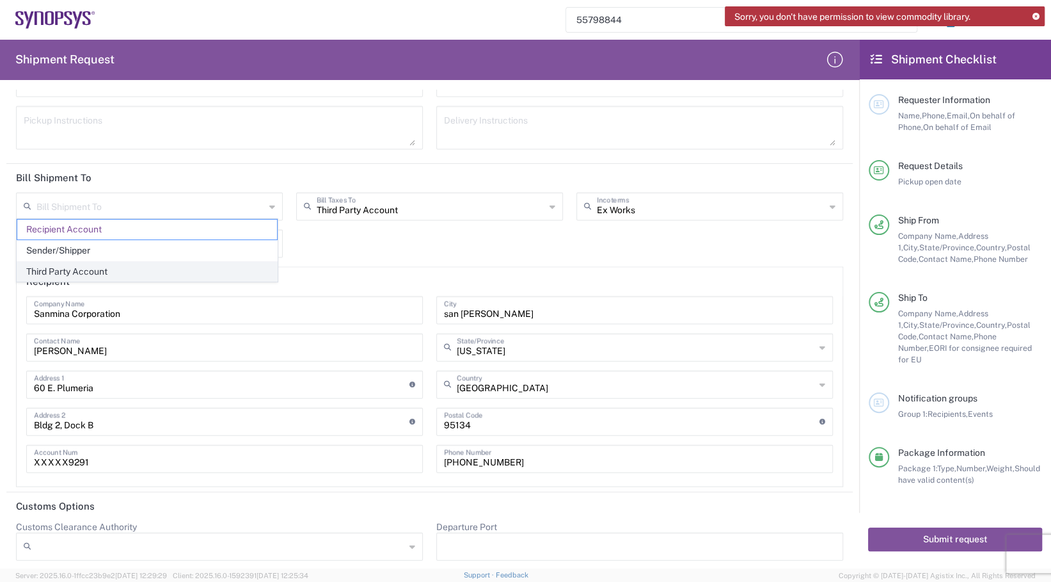
click at [196, 264] on span "Third Party Account" at bounding box center [147, 272] width 260 height 20
type input "Third Party Account"
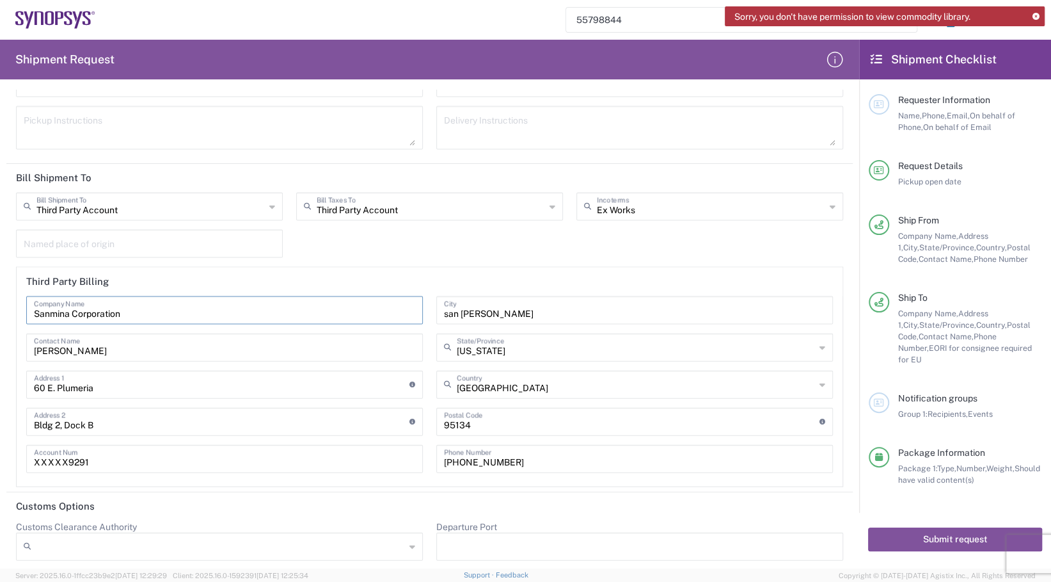
click at [183, 307] on input "Sanmina Corporation" at bounding box center [224, 309] width 381 height 22
drag, startPoint x: 183, startPoint y: 307, endPoint x: 17, endPoint y: 299, distance: 166.6
click at [17, 299] on main "Sanmina Corporation Company Name [PERSON_NAME] Contact Name 60 E. Plumeria Addr…" at bounding box center [430, 389] width 826 height 186
type input "SYNOPSYS"
click at [127, 239] on input "text" at bounding box center [149, 243] width 251 height 22
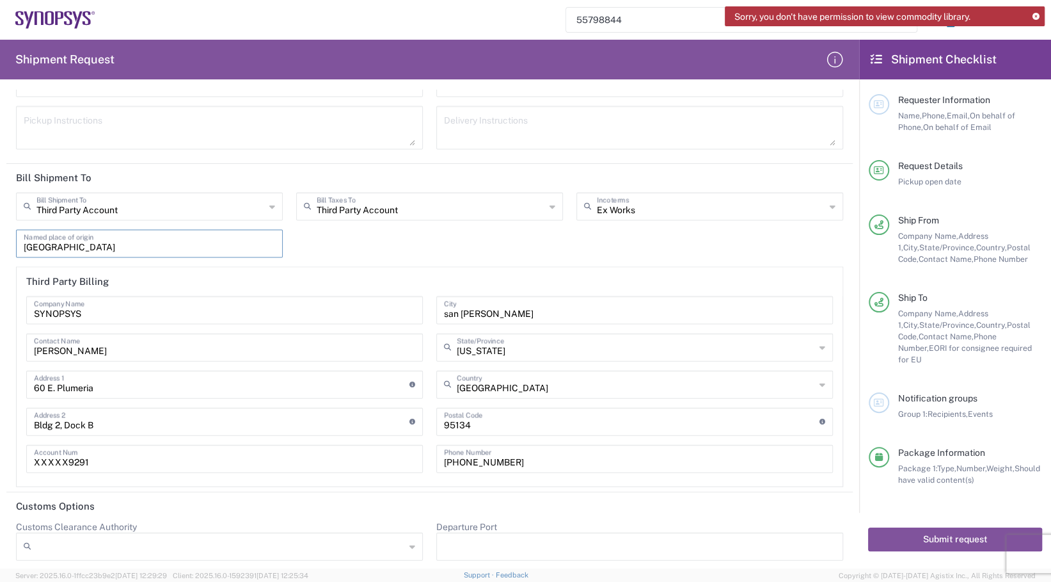
type input "[GEOGRAPHIC_DATA]"
click at [311, 246] on div "Third Party Account Bill Shipment To Recipient Account Sender/Shipper Third Par…" at bounding box center [430, 340] width 841 height 294
click at [114, 338] on input "[PERSON_NAME]" at bounding box center [224, 346] width 381 height 22
drag, startPoint x: 121, startPoint y: 382, endPoint x: 9, endPoint y: 371, distance: 112.5
click at [10, 371] on div "Third Party Billing SYNOPSYS Company Name [PERSON_NAME] Contact Name 60 E. Plum…" at bounding box center [430, 377] width 841 height 220
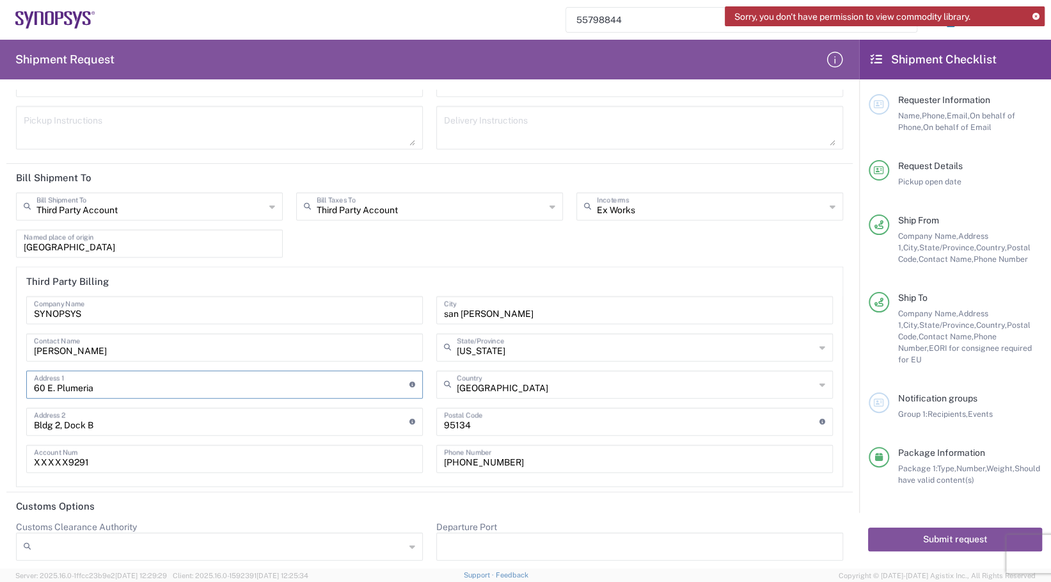
paste input "[STREET_ADDRESS]"
type input "[STREET_ADDRESS]"
click at [13, 418] on div "Third Party Billing SYNOPSYS Company Name [PERSON_NAME] Contact Name [STREET_AD…" at bounding box center [430, 377] width 841 height 220
drag, startPoint x: 137, startPoint y: 416, endPoint x: 11, endPoint y: 421, distance: 126.2
click at [11, 421] on div "Third Party Billing SYNOPSYS Company Name [PERSON_NAME] Contact Name [STREET_AD…" at bounding box center [430, 377] width 841 height 220
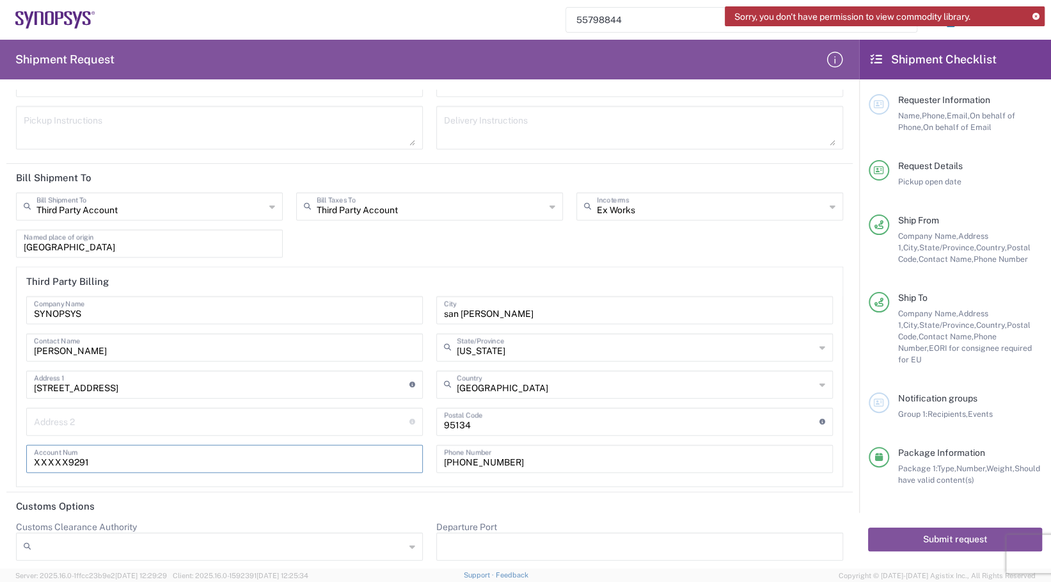
drag, startPoint x: 107, startPoint y: 458, endPoint x: -4, endPoint y: 461, distance: 110.7
click at [0, 461] on html "Sorry, you don't have permission to view commodity library. 55798844 Shipment r…" at bounding box center [525, 291] width 1051 height 582
drag, startPoint x: 127, startPoint y: 346, endPoint x: 23, endPoint y: 352, distance: 103.9
click at [23, 352] on div "SYNOPSYS Company Name [PERSON_NAME] Contact Name [STREET_ADDRESS] Address 1 For…" at bounding box center [225, 389] width 410 height 186
type input "[PERSON_NAME]"
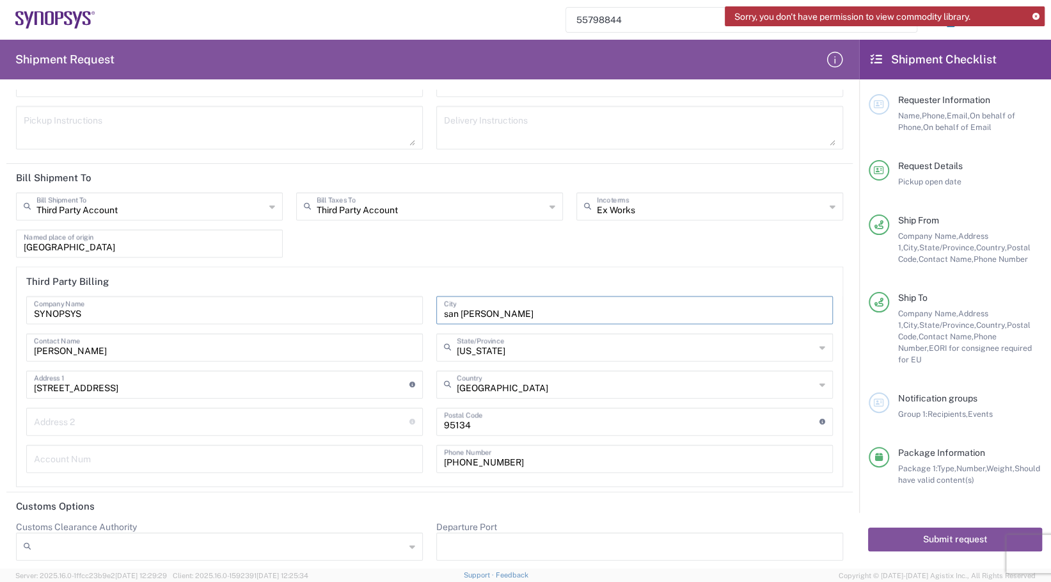
drag, startPoint x: 490, startPoint y: 308, endPoint x: 356, endPoint y: 305, distance: 134.4
click at [356, 305] on div "SYNOPSYS Company Name [PERSON_NAME] Contact Name [STREET_ADDRESS] Address 1 For…" at bounding box center [430, 389] width 820 height 186
type input "Sunnyvale"
click at [472, 431] on div "[GEOGRAPHIC_DATA] [US_STATE] State/Province [US_STATE] [US_STATE] [US_STATE] [U…" at bounding box center [635, 389] width 410 height 186
drag, startPoint x: 477, startPoint y: 422, endPoint x: 445, endPoint y: 422, distance: 32.0
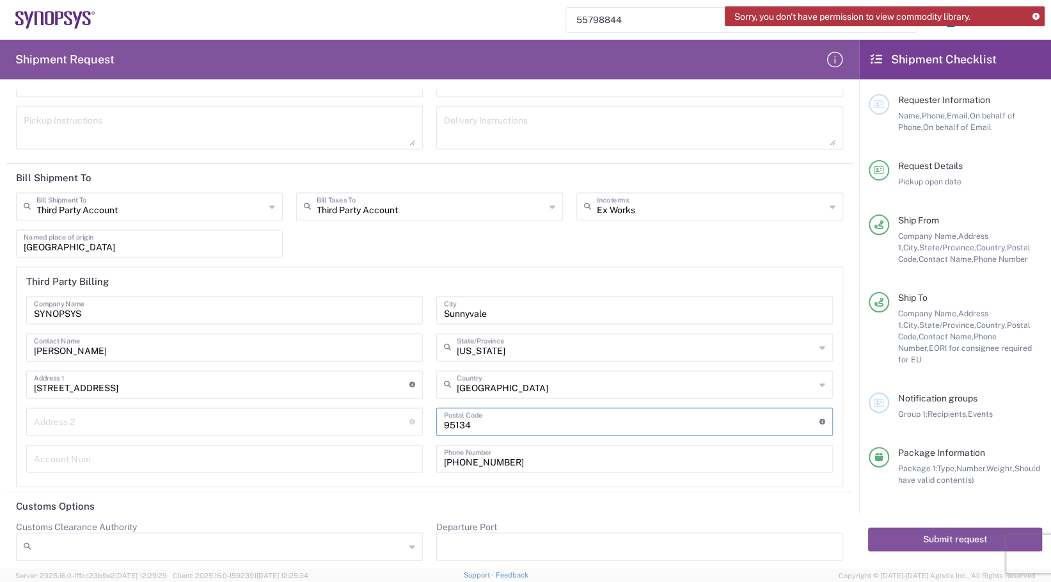
click at [445, 422] on input "undefined" at bounding box center [632, 421] width 376 height 22
type input "9"
type input "94085"
click at [451, 454] on input "[PHONE_NUMBER]" at bounding box center [634, 458] width 381 height 22
drag, startPoint x: 503, startPoint y: 455, endPoint x: 444, endPoint y: 455, distance: 58.9
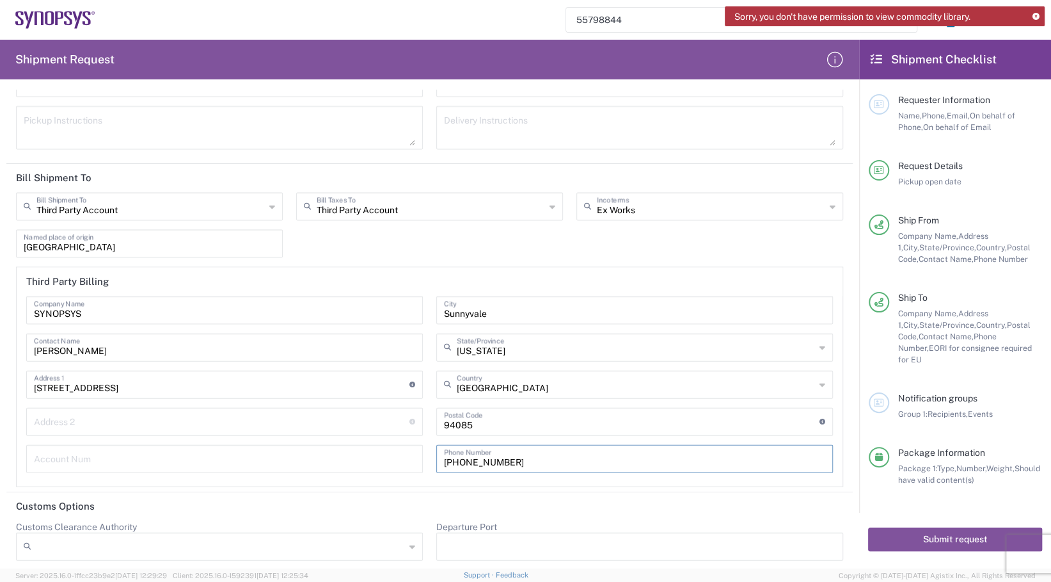
click at [444, 455] on input "[PHONE_NUMBER]" at bounding box center [634, 458] width 381 height 22
type input "9"
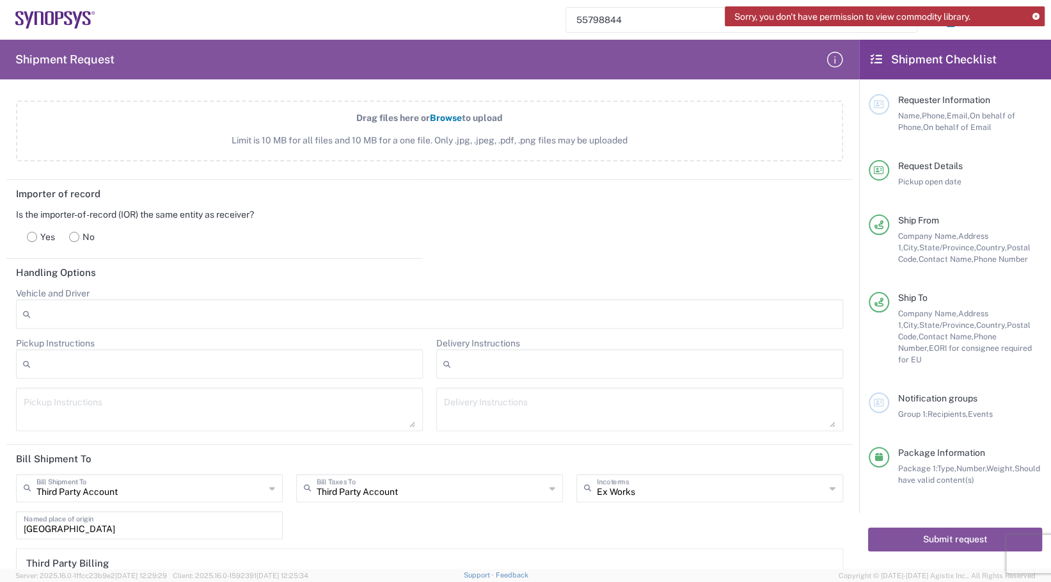
scroll to position [1450, 0]
type input "[PHONE_NUMBER]"
click at [74, 233] on rect at bounding box center [75, 234] width 10 height 10
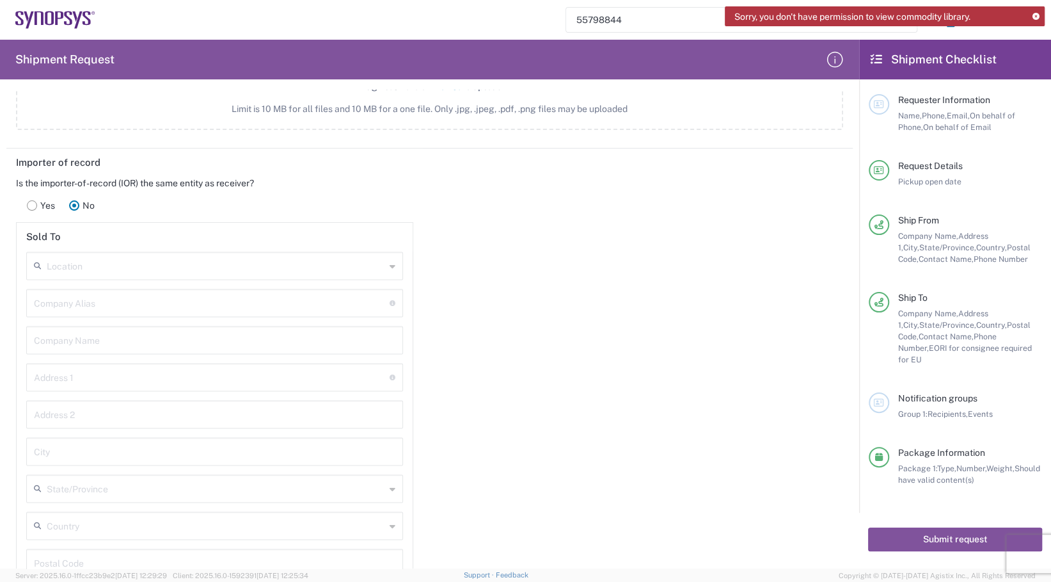
scroll to position [1474, 0]
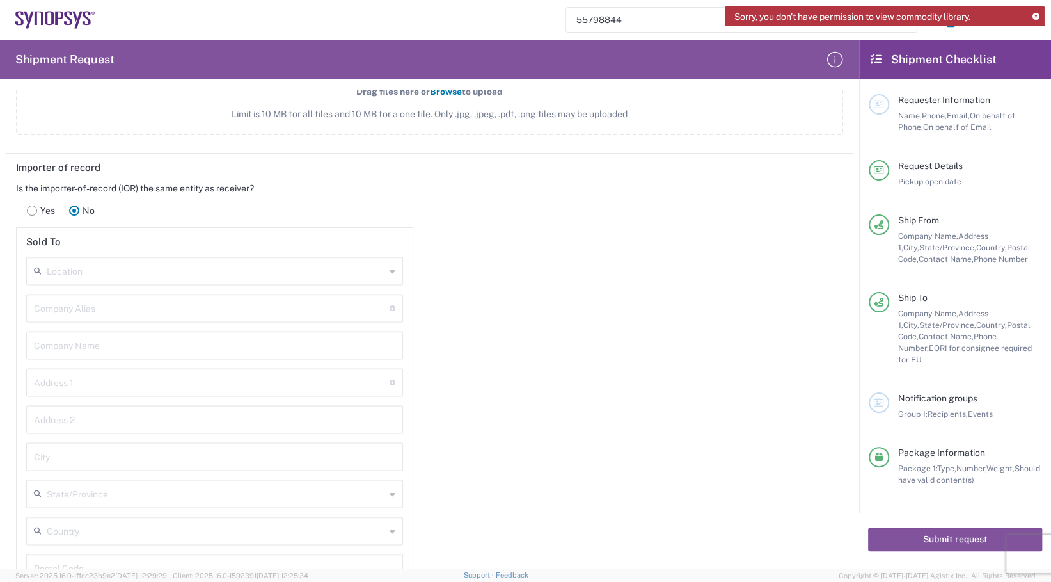
click at [116, 269] on input "text" at bounding box center [216, 270] width 339 height 22
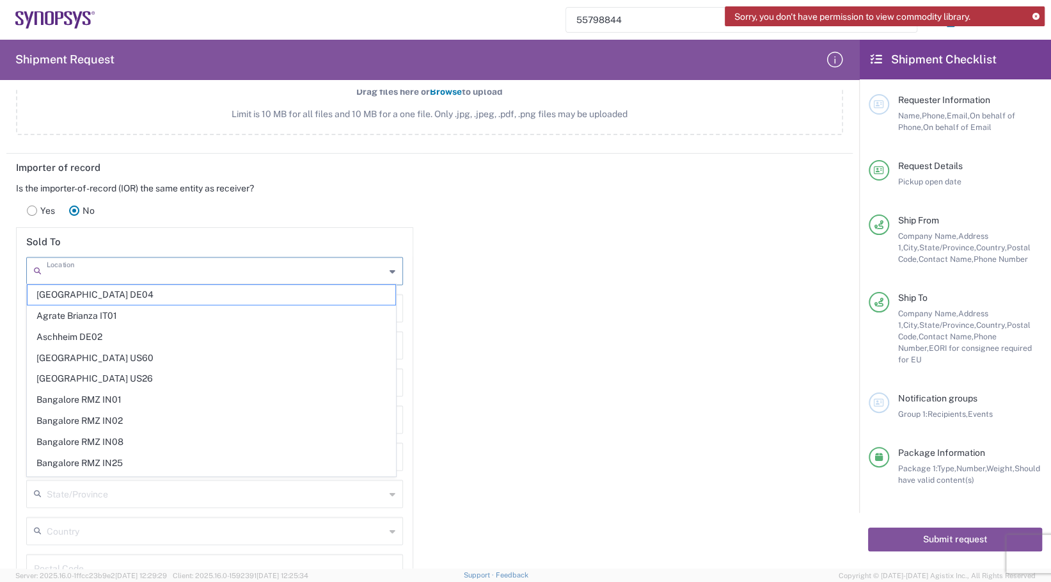
click at [554, 329] on div "Importer of record Is the importer-of-record (IOR) the same entity as receiver?…" at bounding box center [430, 450] width 860 height 593
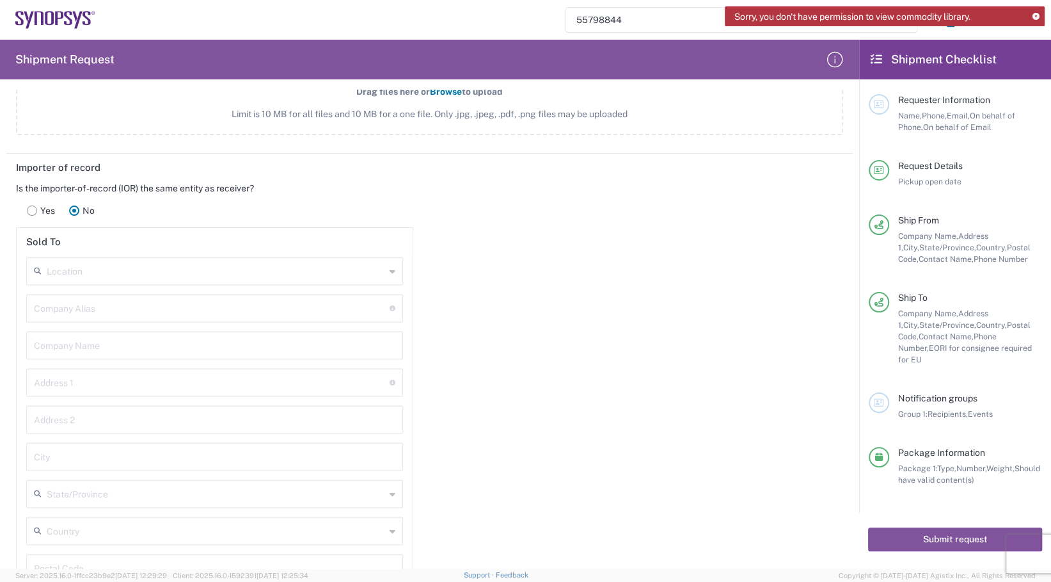
click at [390, 269] on icon at bounding box center [393, 270] width 6 height 20
type input "s"
click at [461, 410] on div "Importer of record Is the importer-of-record (IOR) the same entity as receiver?…" at bounding box center [430, 450] width 860 height 593
click at [171, 303] on input "text" at bounding box center [212, 307] width 356 height 22
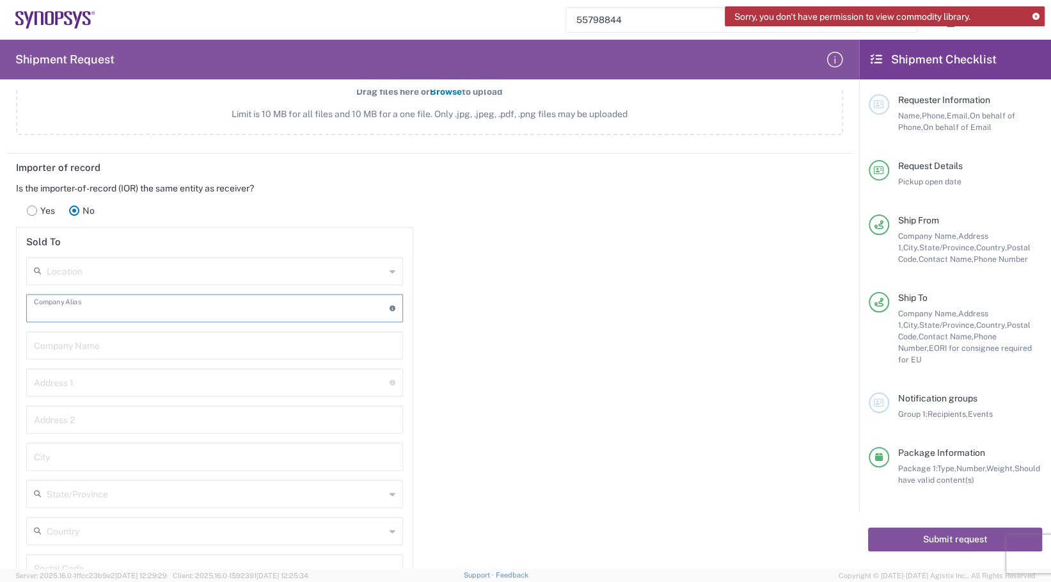
click at [161, 333] on input "text" at bounding box center [215, 344] width 362 height 22
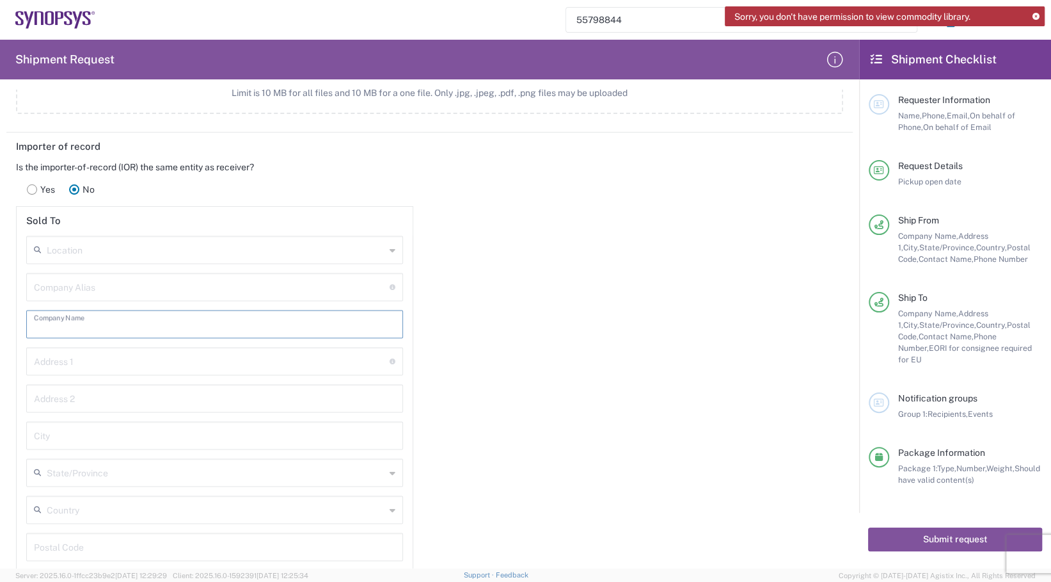
scroll to position [1474, 0]
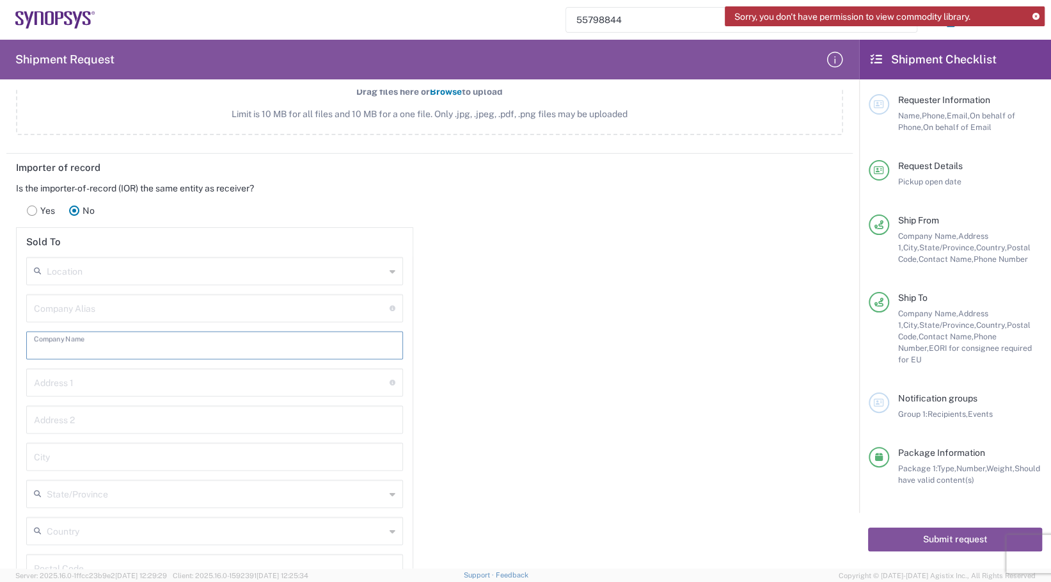
paste input "Synopsys, Inc."
type input "Synopsys, Inc."
click at [92, 384] on input "text" at bounding box center [212, 381] width 356 height 22
paste input "[STREET_ADDRESS]"
type input "[STREET_ADDRESS]84.109V)"
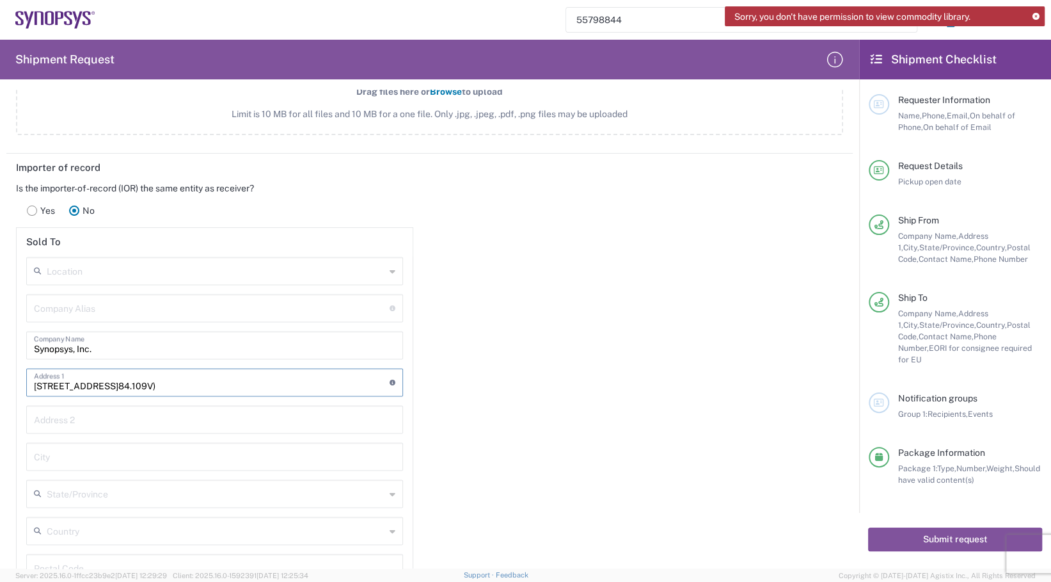
type input "[PERSON_NAME]"
type input "Synopsys, Inc."
type input "Sunnyvale"
type input "[GEOGRAPHIC_DATA]"
type input "94085"
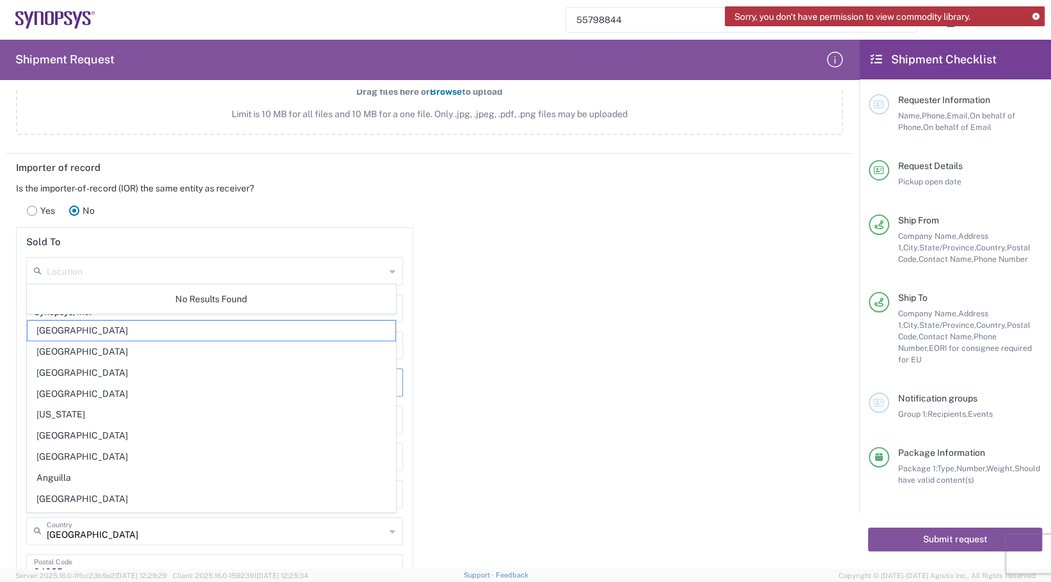
scroll to position [0, 0]
type input "[PERSON_NAME]"
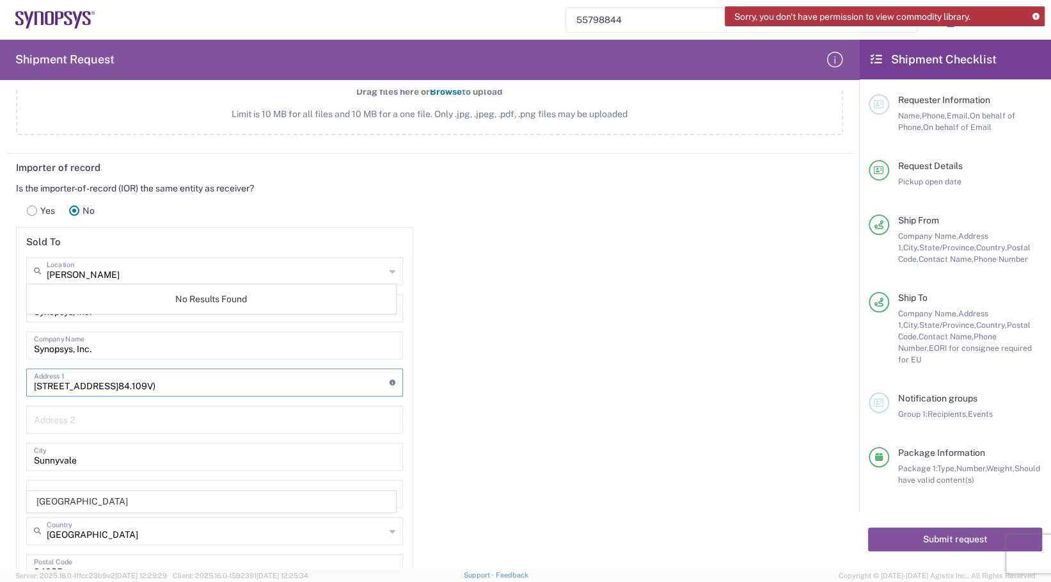
click at [507, 422] on div "Importer of record Is the importer-of-record (IOR) the same entity as receiver?…" at bounding box center [430, 450] width 860 height 593
click at [507, 343] on div "Importer of record Is the importer-of-record (IOR) the same entity as receiver?…" at bounding box center [430, 450] width 860 height 593
click at [518, 380] on div "Importer of record Is the importer-of-record (IOR) the same entity as receiver?…" at bounding box center [430, 450] width 860 height 593
click at [587, 288] on div "Importer of record Is the importer-of-record (IOR) the same entity as receiver?…" at bounding box center [430, 450] width 860 height 593
click at [621, 310] on div "Importer of record Is the importer-of-record (IOR) the same entity as receiver?…" at bounding box center [430, 450] width 860 height 593
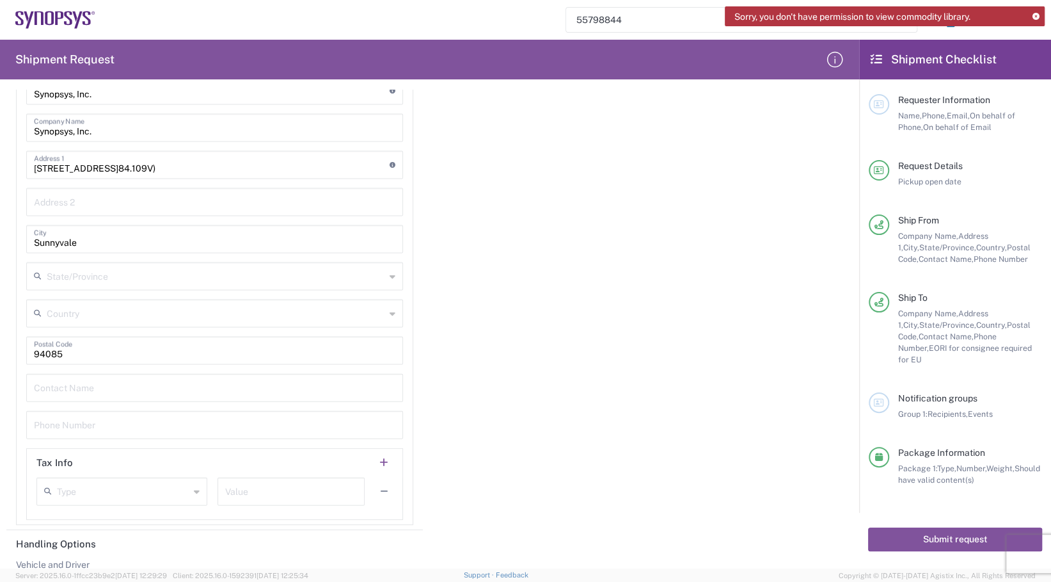
scroll to position [1674, 0]
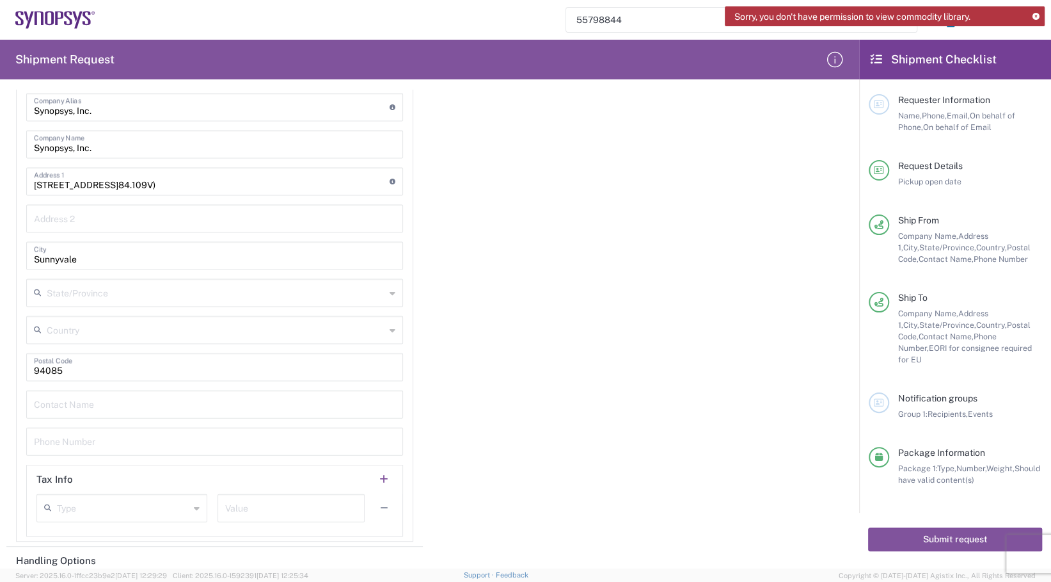
click at [189, 298] on input "text" at bounding box center [216, 292] width 339 height 22
type input "ca"
click at [397, 291] on main "Location No Results Found Synopsys, Inc. Company Alias Address short code to en…" at bounding box center [215, 296] width 396 height 480
click at [390, 291] on icon at bounding box center [393, 293] width 6 height 20
type input "Cali"
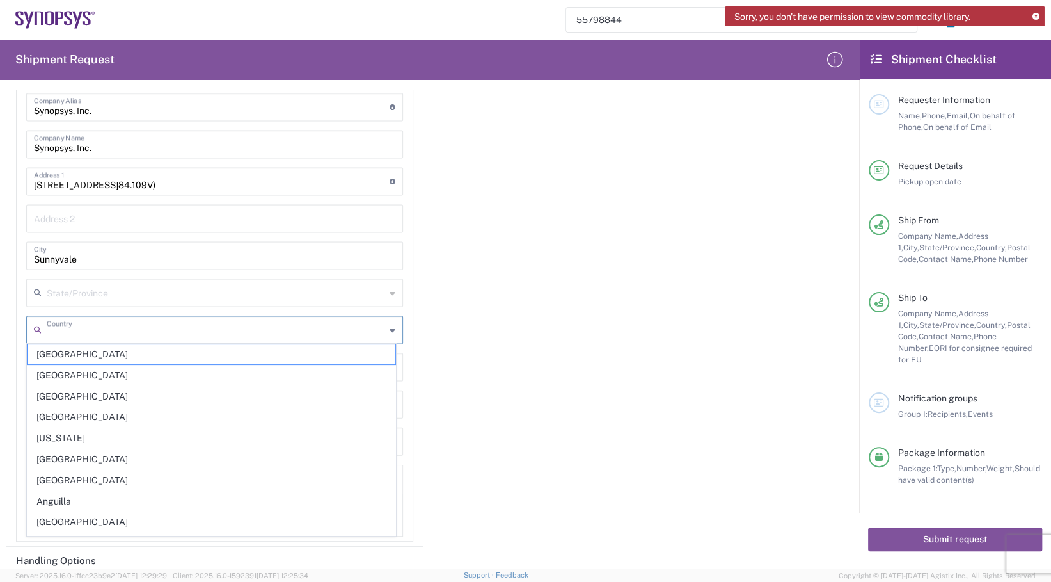
type input "U"
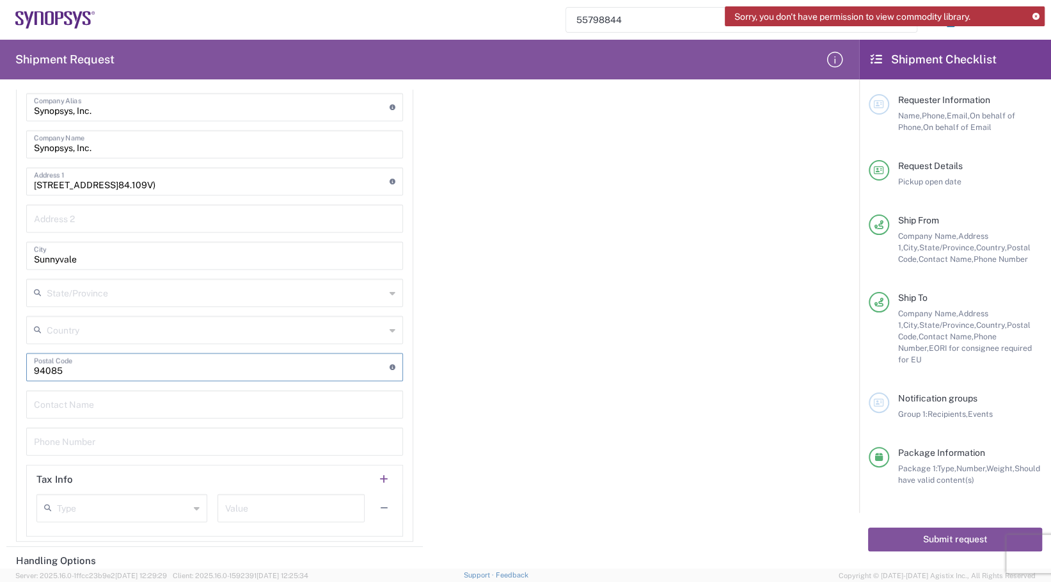
click at [132, 298] on input "text" at bounding box center [216, 292] width 339 height 22
type input "[US_STATE]"
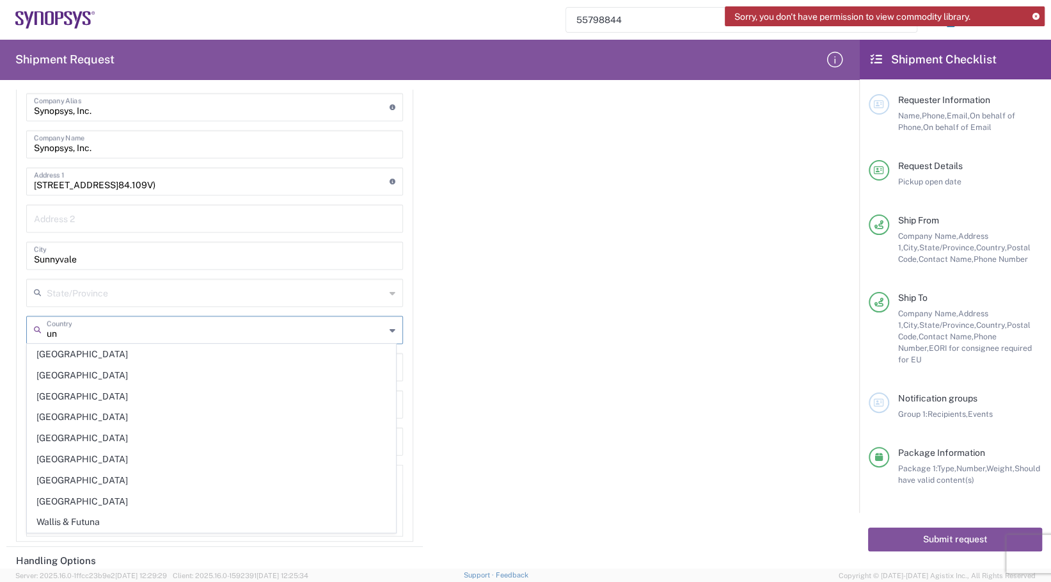
click at [115, 328] on input "un" at bounding box center [216, 329] width 339 height 22
click at [65, 331] on input "un" at bounding box center [216, 329] width 339 height 22
click at [383, 326] on div "un Country" at bounding box center [214, 330] width 377 height 28
click at [131, 494] on span "[GEOGRAPHIC_DATA]" at bounding box center [212, 501] width 369 height 20
type input "[GEOGRAPHIC_DATA]"
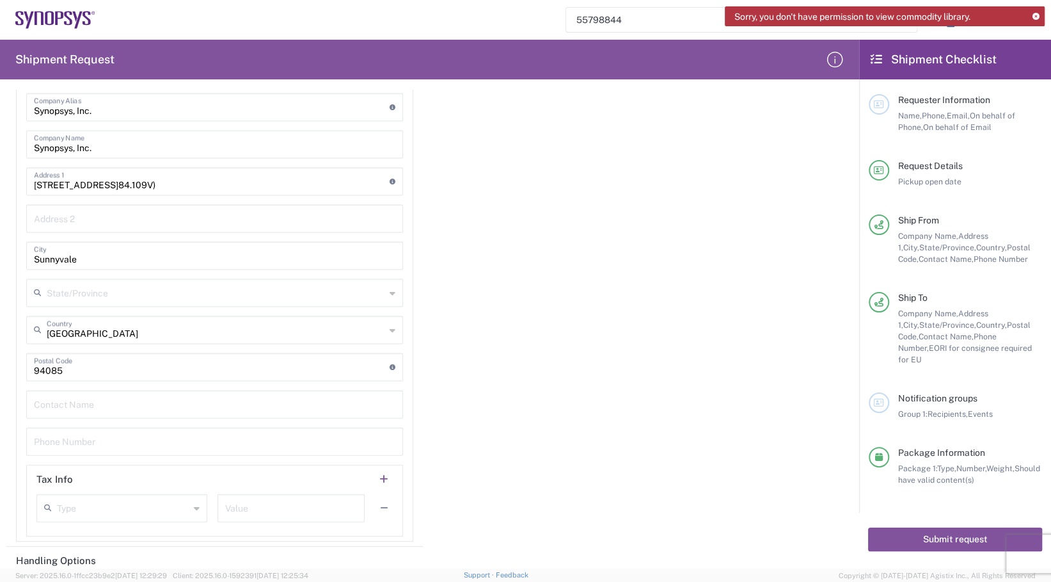
click at [390, 285] on icon at bounding box center [393, 293] width 6 height 20
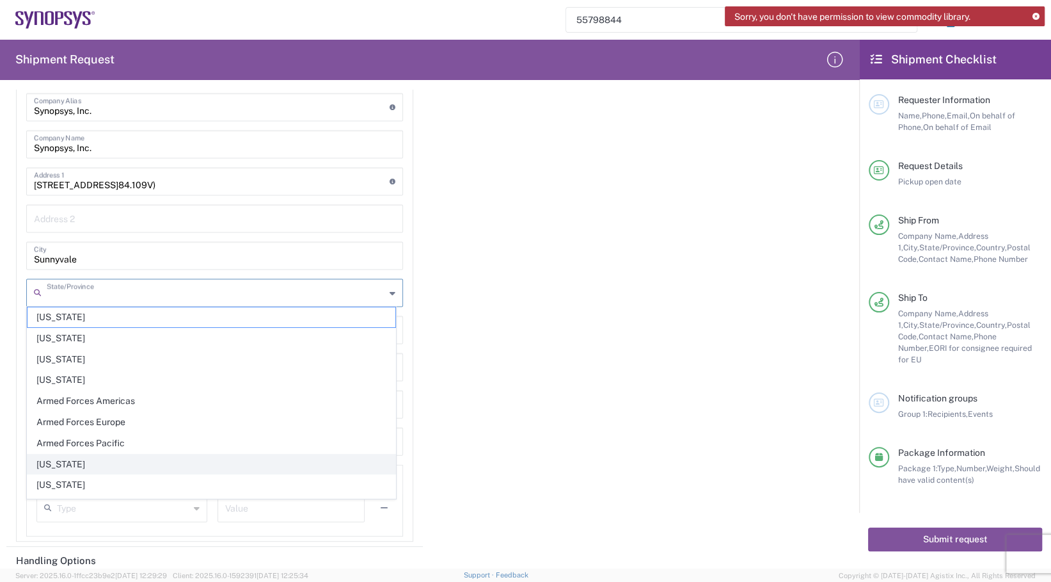
click at [155, 454] on span "[US_STATE]" at bounding box center [212, 464] width 369 height 20
type input "[US_STATE]"
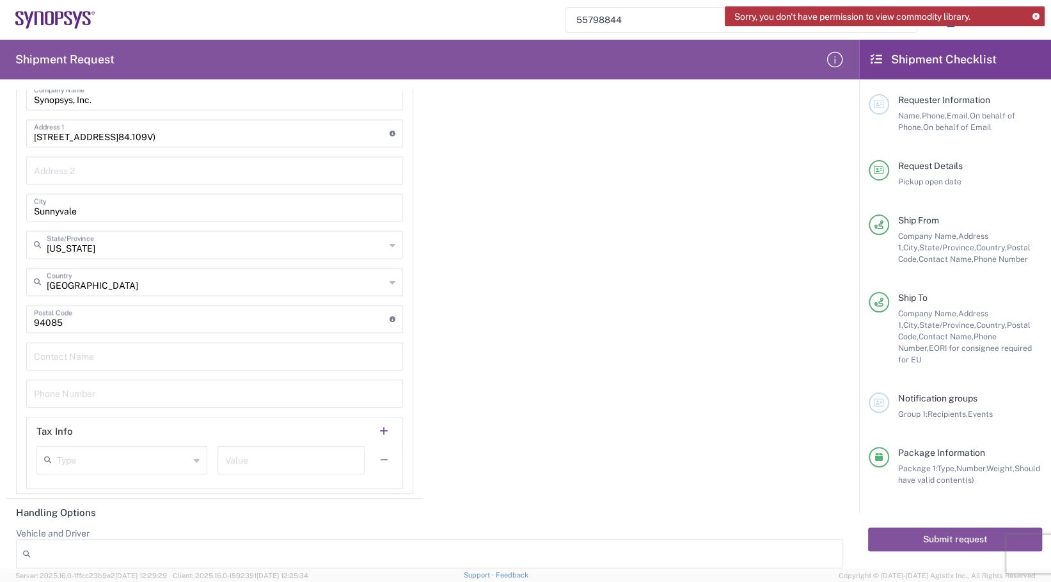
scroll to position [1730, 0]
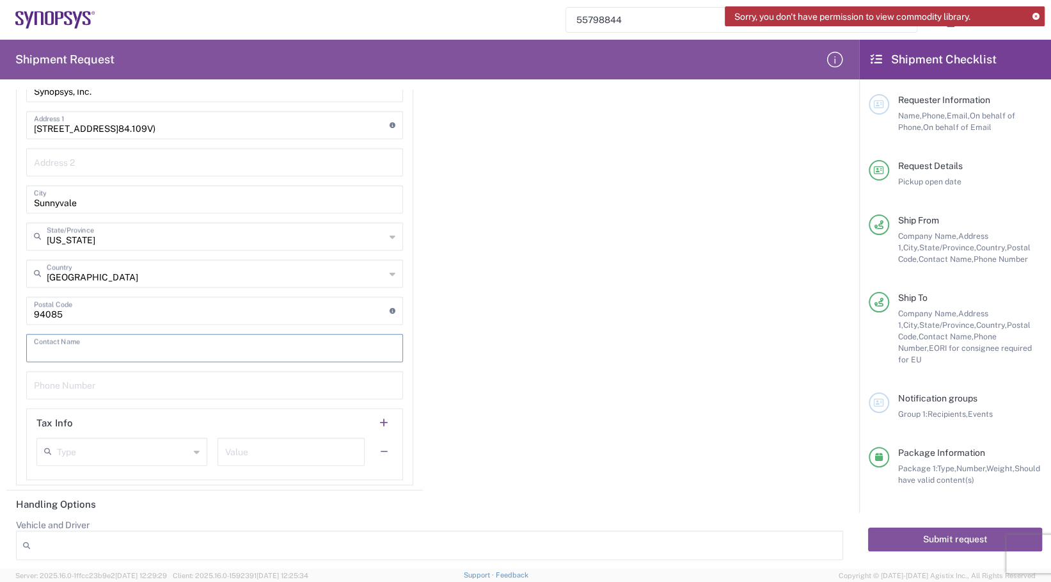
click at [124, 346] on input "text" at bounding box center [215, 347] width 362 height 22
type input "[PERSON_NAME]"
type input "[PHONE_NUMBER]"
click at [557, 411] on div "Importer of record Is the importer-of-record (IOR) the same entity as receiver?…" at bounding box center [430, 193] width 860 height 593
click at [194, 449] on icon at bounding box center [197, 452] width 6 height 20
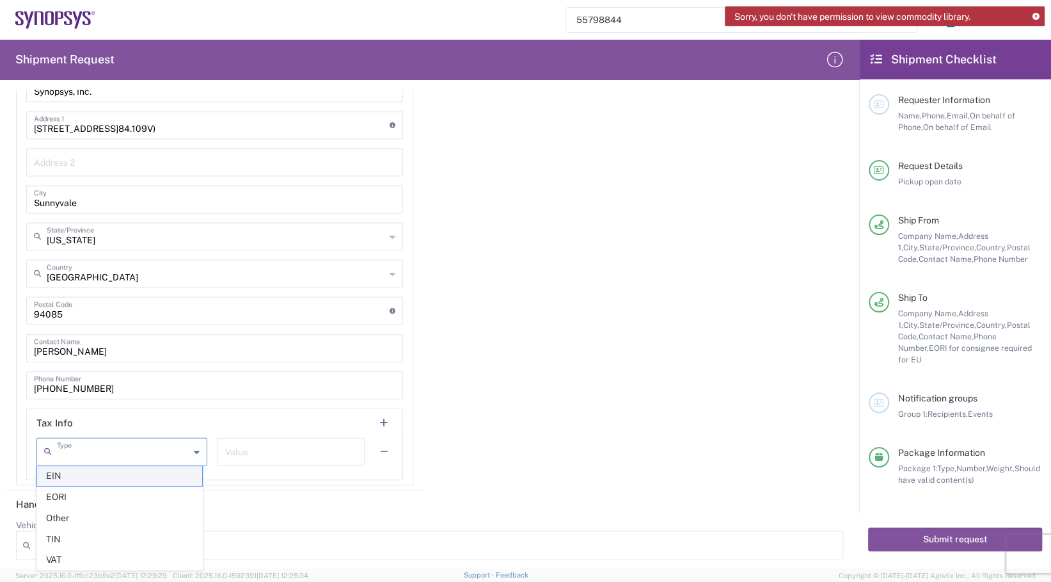
click at [105, 470] on span "EIN" at bounding box center [119, 476] width 165 height 20
type input "EIN"
click at [225, 445] on input "text" at bounding box center [291, 451] width 132 height 22
paste input "[US_EMPLOYER_IDENTIFICATION_NUMBER]"
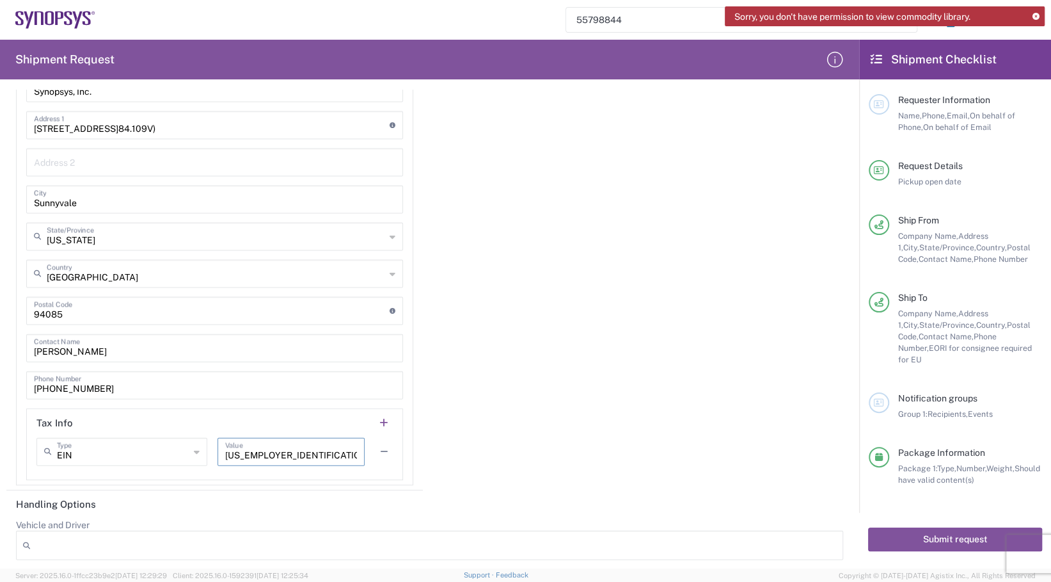
type input "[US_EMPLOYER_IDENTIFICATION_NUMBER]"
type input "EIN"
click at [99, 451] on input "EIN" at bounding box center [123, 451] width 132 height 22
click at [526, 403] on div "Importer of record Is the importer-of-record (IOR) the same entity as receiver?…" at bounding box center [430, 193] width 860 height 593
click at [194, 451] on icon at bounding box center [197, 452] width 6 height 20
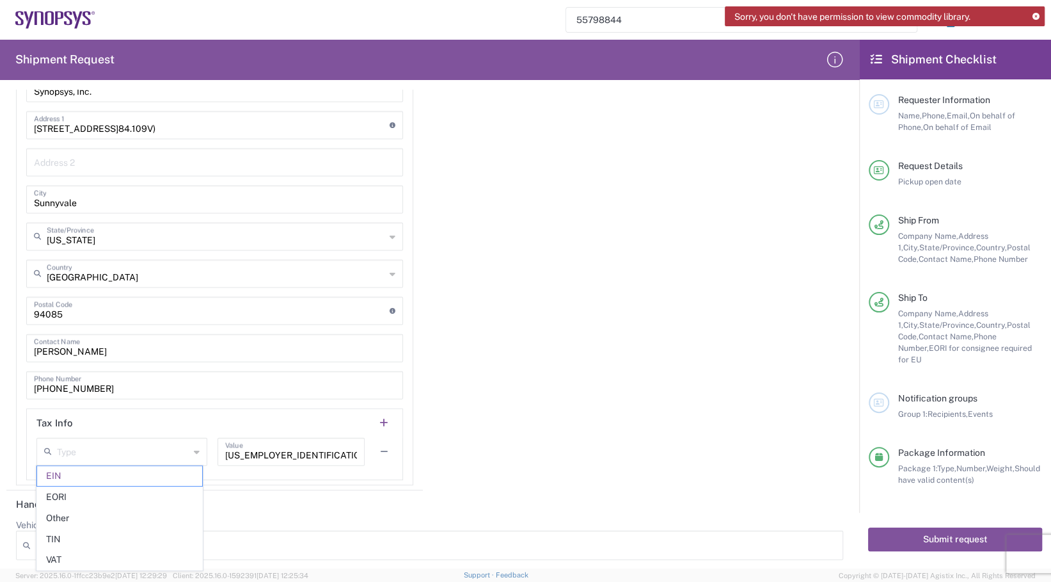
click at [503, 420] on div "Importer of record Is the importer-of-record (IOR) the same entity as receiver?…" at bounding box center [430, 193] width 860 height 593
type input "EIN"
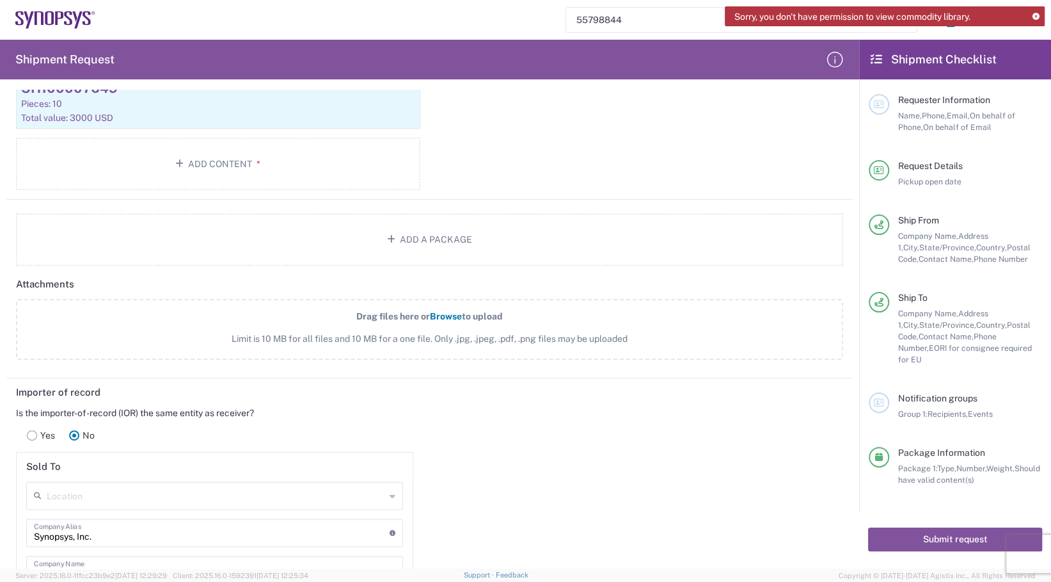
scroll to position [1255, 0]
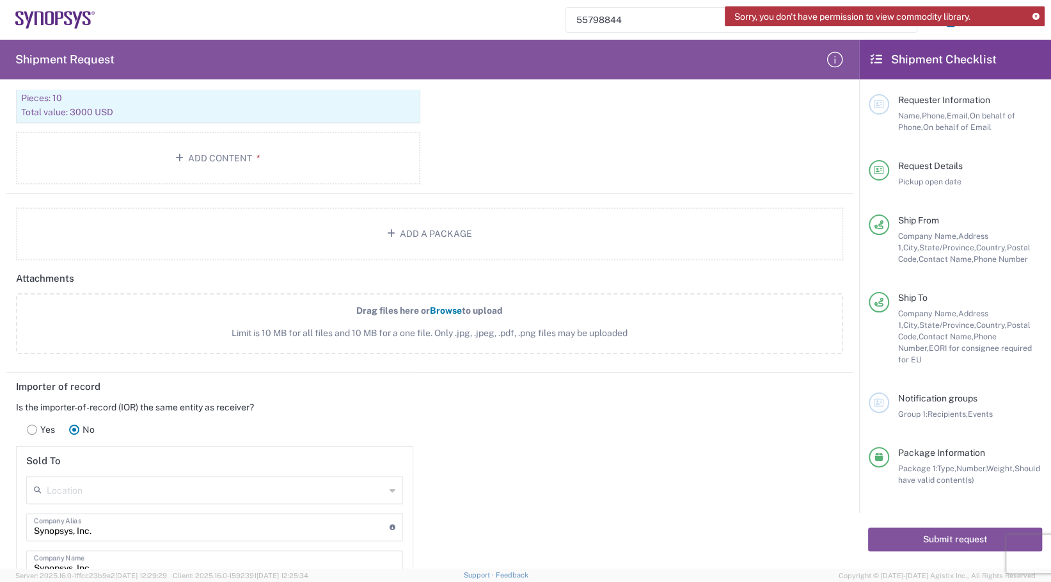
click at [438, 306] on span "Browse" at bounding box center [446, 310] width 32 height 10
click at [0, 0] on input "Drag files here or Browse to upload Limit is 10 MB for all files and 10 MB for …" at bounding box center [0, 0] width 0 height 0
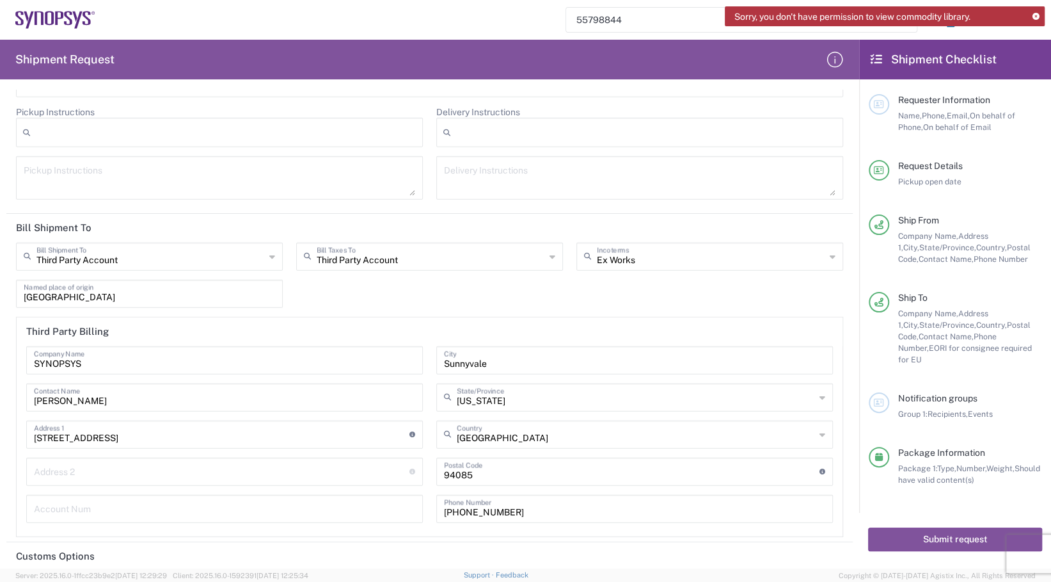
scroll to position [2325, 0]
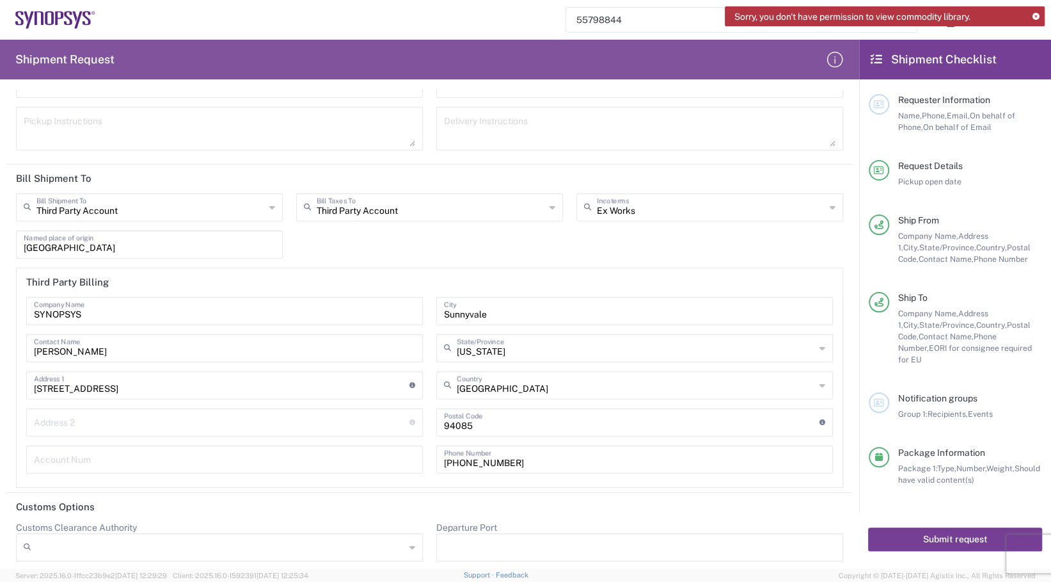
click at [942, 527] on button "Submit request" at bounding box center [955, 539] width 174 height 24
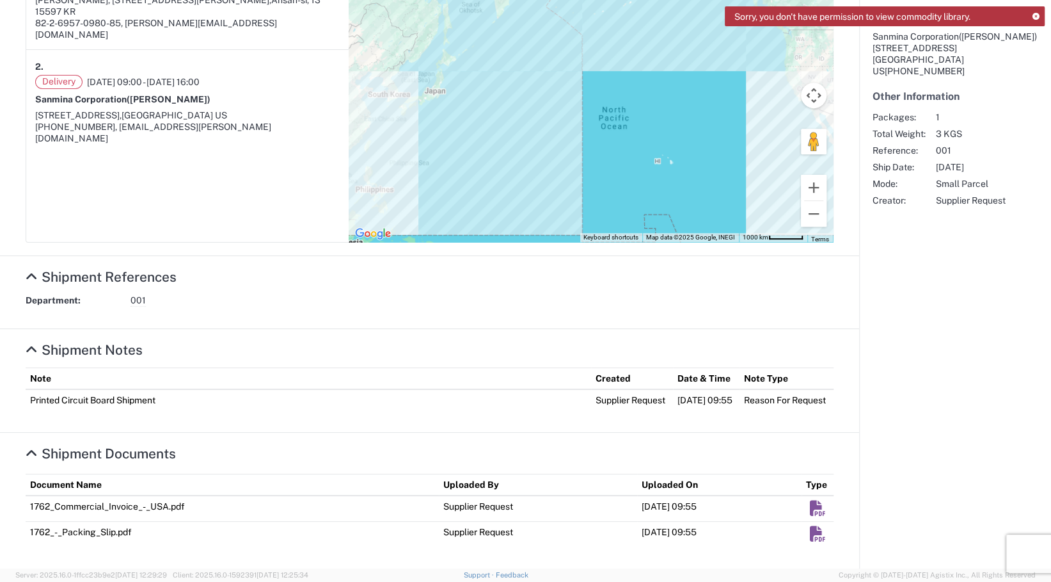
scroll to position [344, 0]
